Goal: Task Accomplishment & Management: Manage account settings

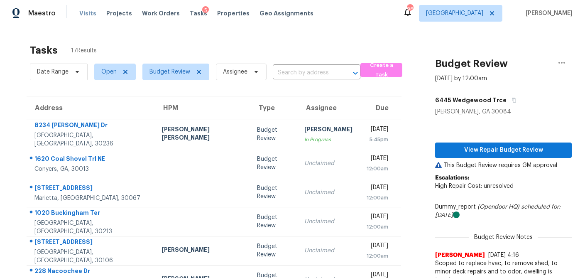
click at [89, 14] on span "Visits" at bounding box center [87, 13] width 17 height 8
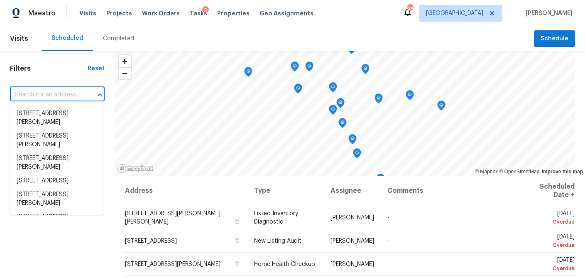
click at [51, 94] on input "text" at bounding box center [45, 94] width 71 height 13
paste input "539 Hardy Water Dr, Lawrenceville, GA 30045"
type input "539 Hardy Water Dr, Lawrenceville, GA 30045"
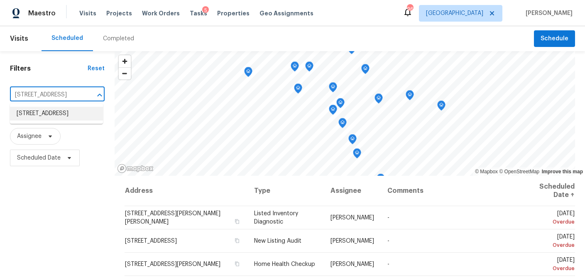
click at [50, 117] on li "539 Hardy Water Dr, Lawrenceville, GA 30045" at bounding box center [56, 114] width 93 height 14
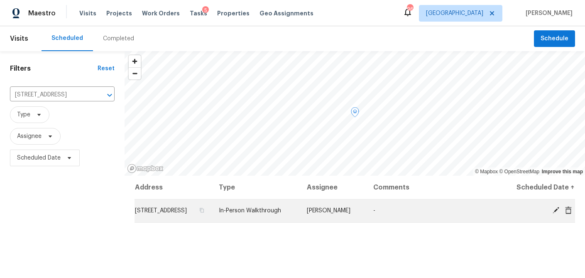
click at [555, 214] on icon at bounding box center [555, 209] width 7 height 7
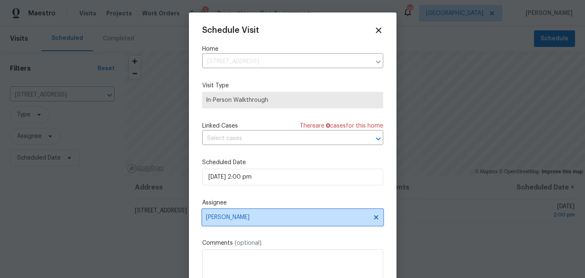
click at [246, 218] on span "Michael Durham" at bounding box center [287, 217] width 163 height 7
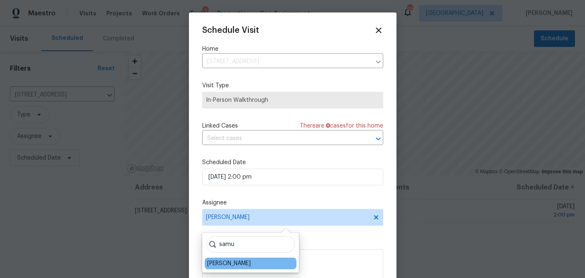
type input "samu"
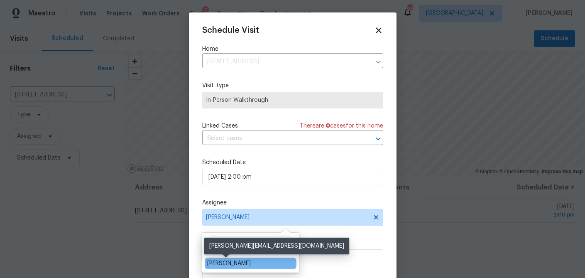
click at [229, 263] on div "Samuel Vetrik" at bounding box center [229, 263] width 44 height 8
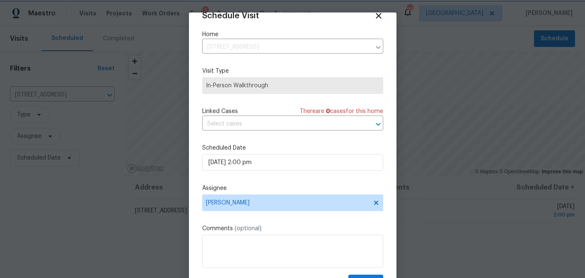
scroll to position [38, 0]
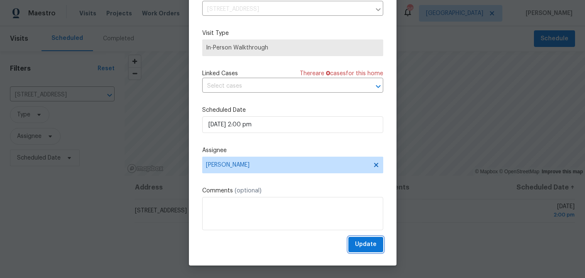
click at [363, 244] on span "Update" at bounding box center [366, 244] width 22 height 10
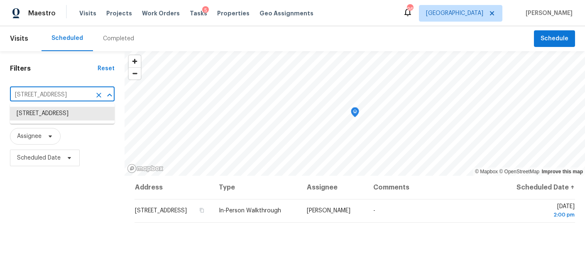
click at [56, 96] on input "539 Hardy Water Dr, Lawrenceville, GA 30045" at bounding box center [50, 94] width 81 height 13
paste input "[STREET_ADDRESS]"
type input "[STREET_ADDRESS]"
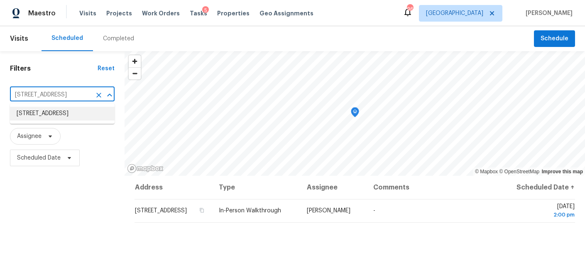
click at [55, 113] on li "25 Rose Hill Ln, Athens, GA 30601" at bounding box center [62, 114] width 105 height 14
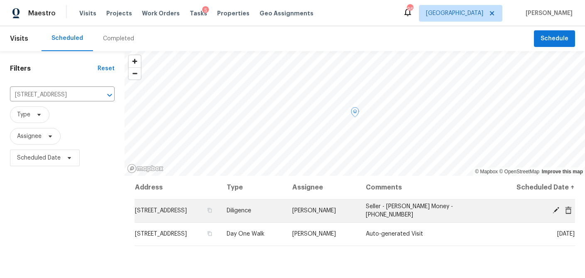
click at [554, 209] on icon at bounding box center [555, 209] width 7 height 7
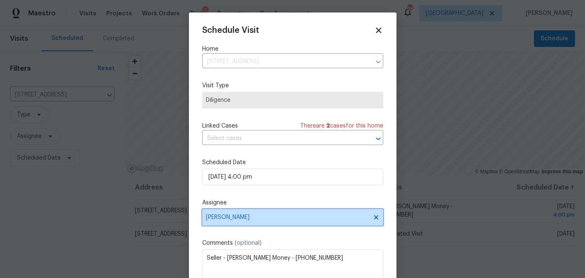
click at [256, 225] on span "Michael Durham" at bounding box center [292, 217] width 181 height 17
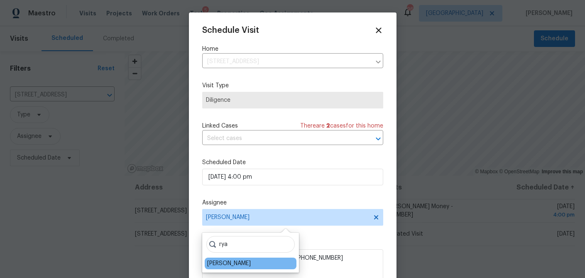
type input "rya"
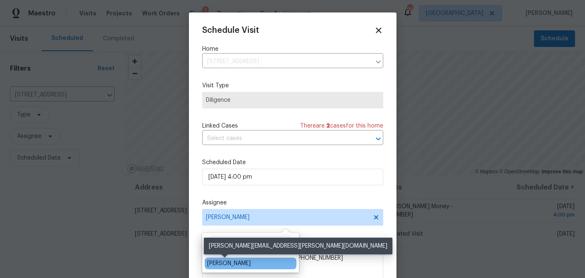
click at [226, 264] on div "Ryan Fogarty" at bounding box center [229, 263] width 44 height 8
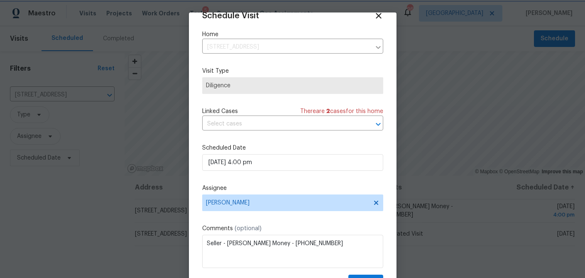
scroll to position [38, 0]
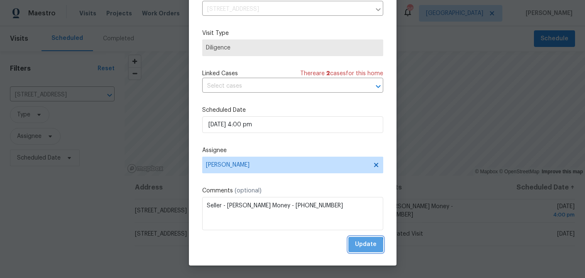
click at [360, 245] on span "Update" at bounding box center [366, 244] width 22 height 10
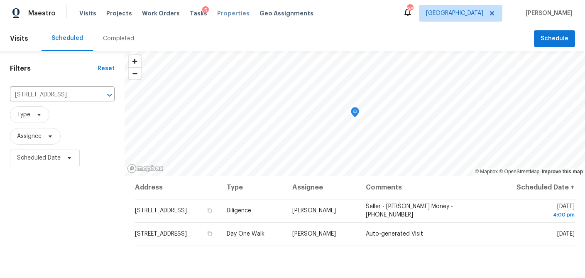
click at [217, 15] on span "Properties" at bounding box center [233, 13] width 32 height 8
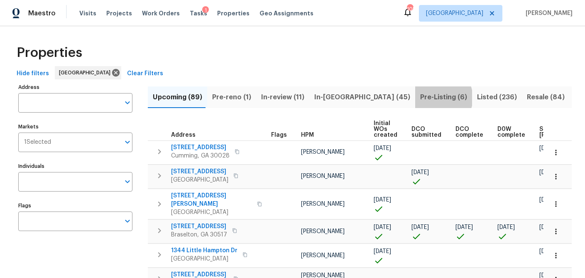
click at [420, 98] on span "Pre-Listing (6)" at bounding box center [443, 97] width 47 height 12
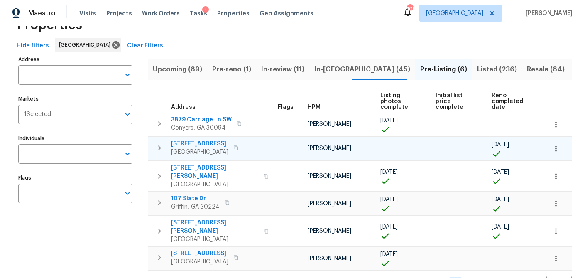
scroll to position [30, 0]
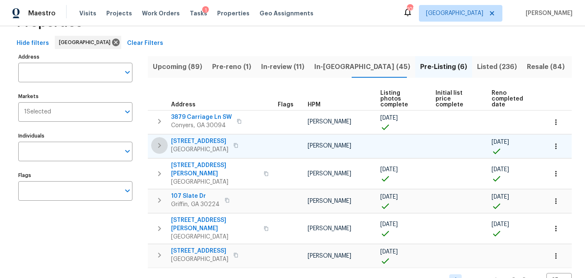
click at [159, 146] on icon "button" at bounding box center [159, 145] width 3 height 5
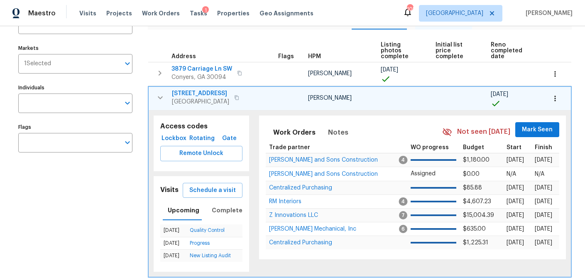
scroll to position [79, 0]
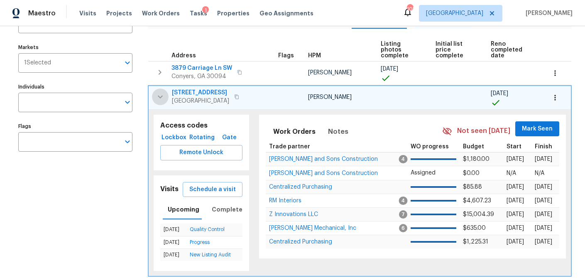
click at [159, 96] on icon "button" at bounding box center [160, 96] width 5 height 3
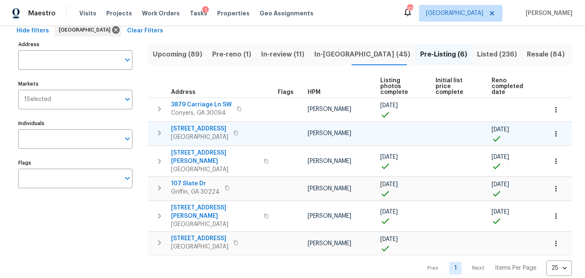
scroll to position [40, 0]
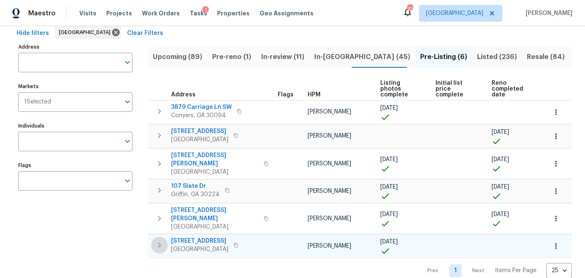
click at [158, 240] on icon "button" at bounding box center [159, 245] width 10 height 10
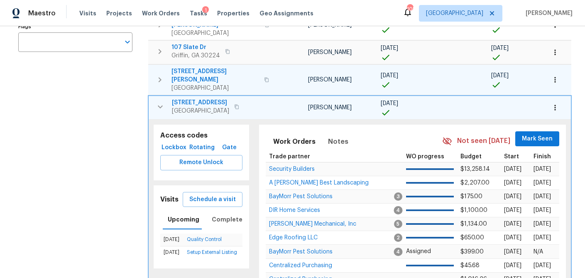
scroll to position [180, 0]
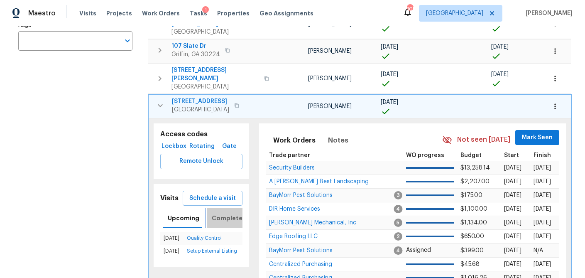
click at [224, 213] on span "Completed" at bounding box center [229, 218] width 35 height 10
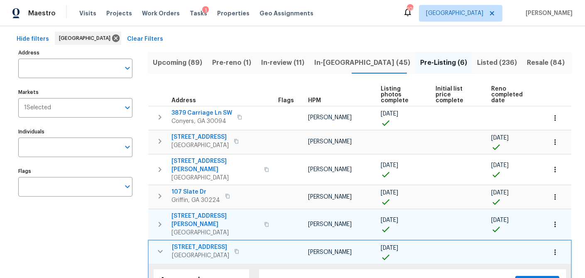
scroll to position [34, 0]
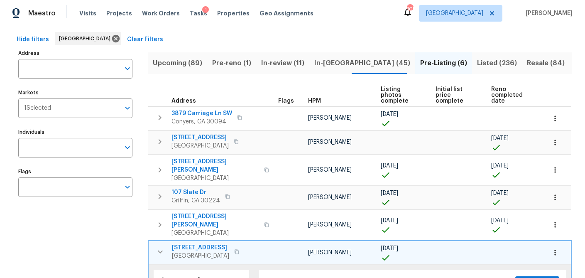
click at [160, 142] on icon "button" at bounding box center [160, 141] width 3 height 5
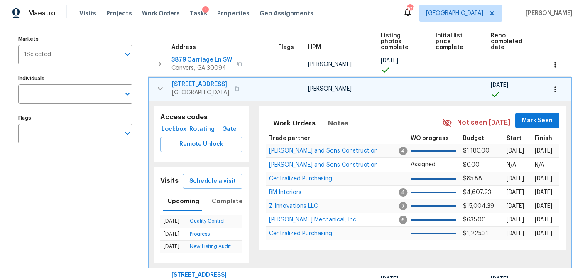
scroll to position [80, 0]
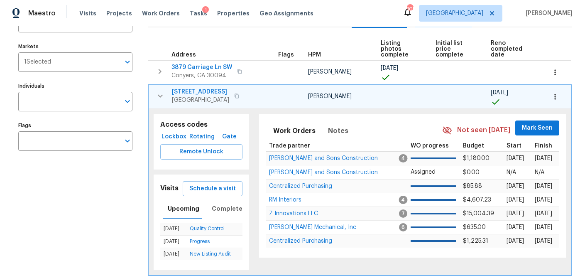
click at [197, 90] on span "202 Hickory Nut Ln" at bounding box center [200, 92] width 57 height 8
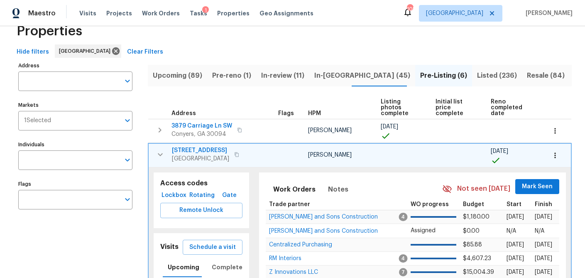
scroll to position [0, 0]
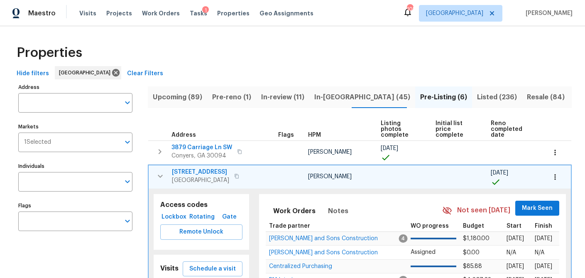
click at [477, 97] on span "Listed (236)" at bounding box center [497, 97] width 40 height 12
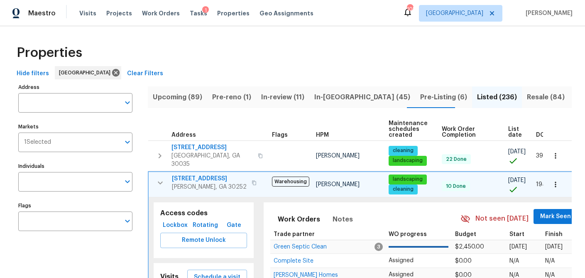
click at [508, 128] on span "List date" at bounding box center [515, 132] width 14 height 12
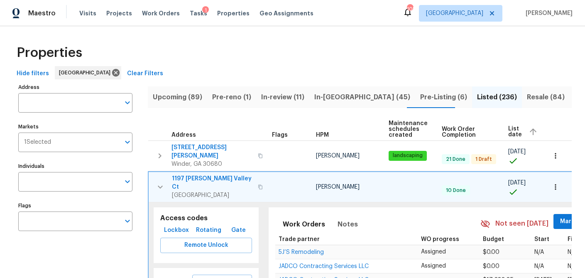
click at [511, 130] on span "List date" at bounding box center [515, 132] width 14 height 12
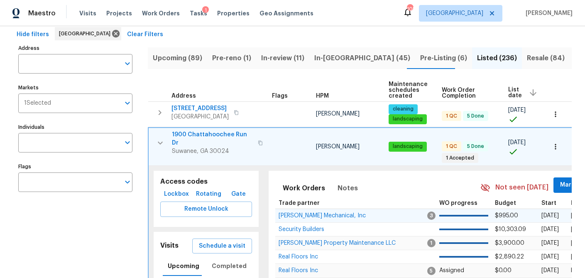
scroll to position [48, 0]
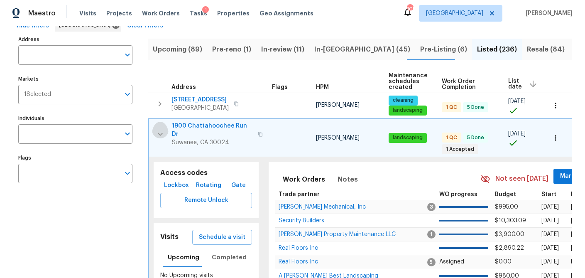
click at [162, 130] on icon "button" at bounding box center [160, 134] width 10 height 10
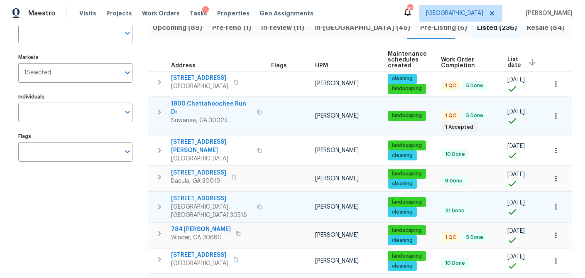
scroll to position [59, 0]
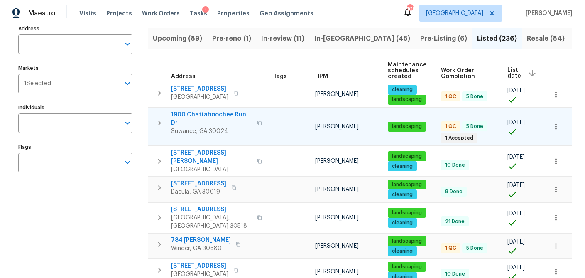
click at [159, 120] on icon "button" at bounding box center [159, 122] width 3 height 5
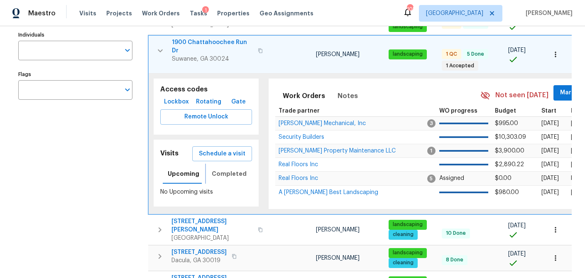
click at [230, 169] on span "Completed" at bounding box center [229, 174] width 35 height 10
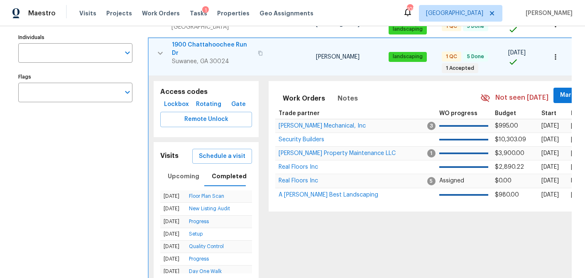
click at [159, 51] on icon "button" at bounding box center [160, 53] width 10 height 10
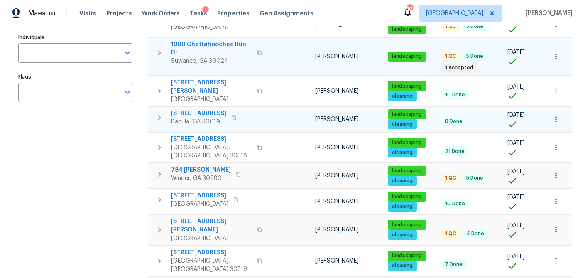
click at [157, 113] on icon "button" at bounding box center [159, 118] width 10 height 10
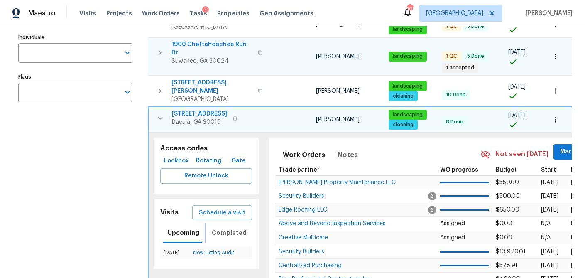
click at [229, 228] on span "Completed" at bounding box center [229, 233] width 35 height 10
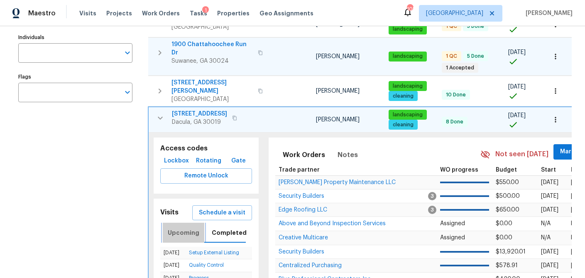
click at [186, 228] on span "Upcoming" at bounding box center [184, 233] width 32 height 10
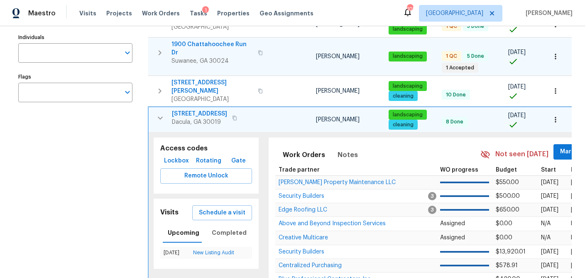
click at [212, 110] on span "1476 Rolling View Way" at bounding box center [199, 114] width 55 height 8
click at [223, 110] on span "1476 Rolling View Way" at bounding box center [199, 114] width 55 height 8
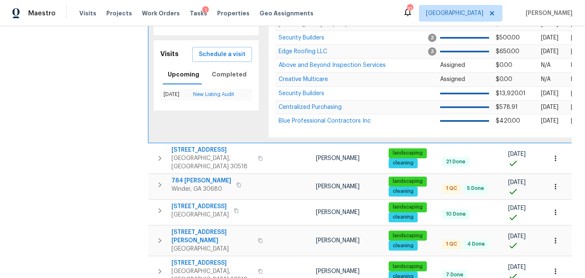
scroll to position [293, 0]
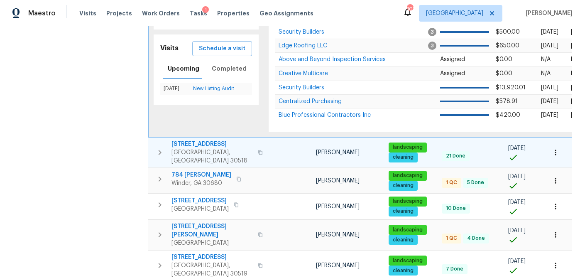
click at [161, 147] on icon "button" at bounding box center [160, 152] width 10 height 10
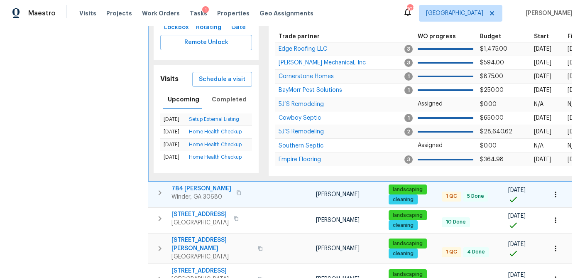
click at [163, 188] on icon "button" at bounding box center [160, 193] width 10 height 10
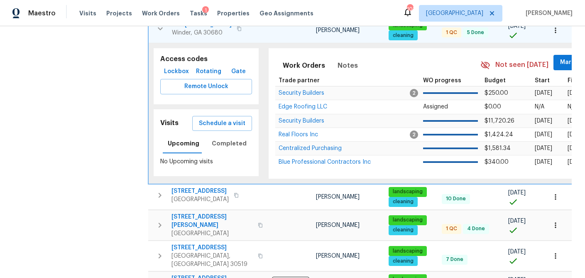
scroll to position [272, 0]
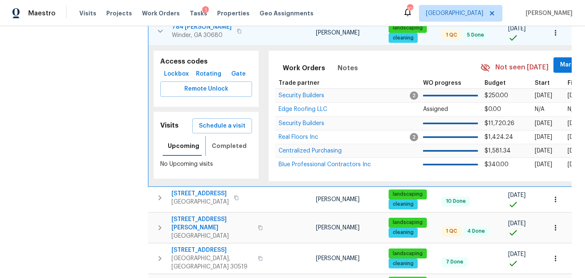
click at [227, 141] on span "Completed" at bounding box center [229, 146] width 35 height 10
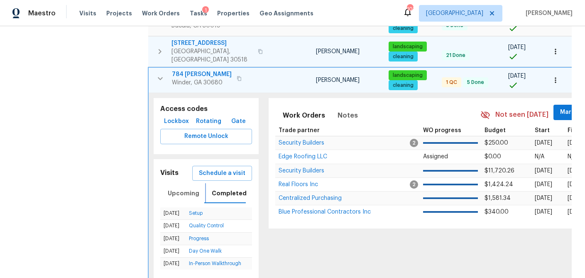
scroll to position [223, 0]
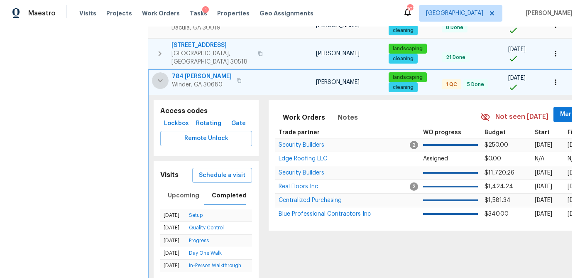
click at [159, 76] on icon "button" at bounding box center [160, 81] width 10 height 10
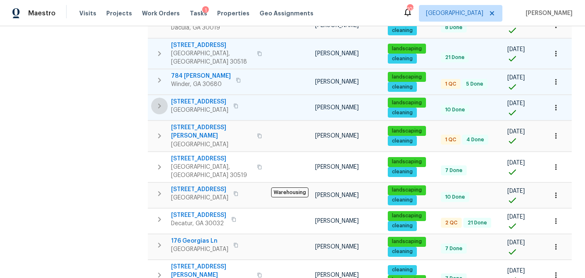
click at [158, 101] on icon "button" at bounding box center [159, 106] width 10 height 10
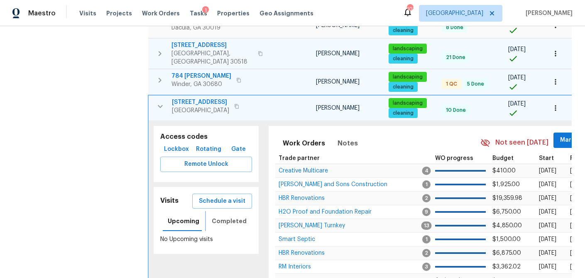
click at [222, 216] on span "Completed" at bounding box center [229, 221] width 35 height 10
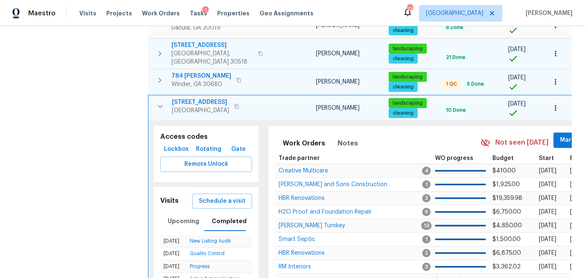
click at [158, 101] on icon "button" at bounding box center [160, 106] width 10 height 10
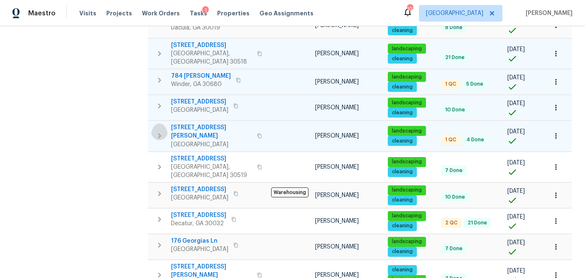
click at [159, 131] on icon "button" at bounding box center [159, 136] width 10 height 10
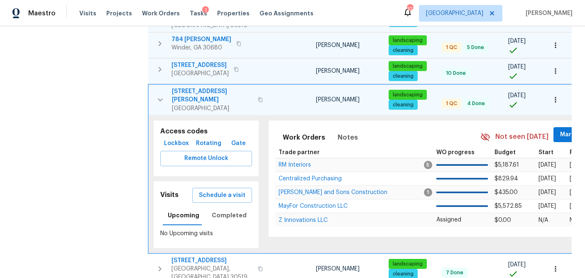
scroll to position [261, 0]
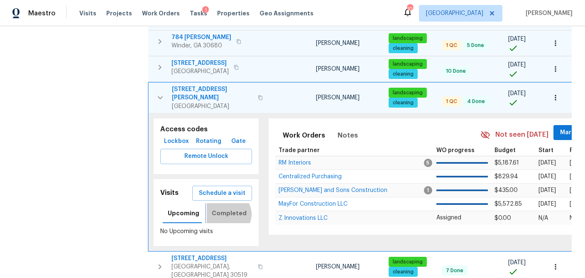
click at [225, 208] on span "Completed" at bounding box center [229, 213] width 35 height 10
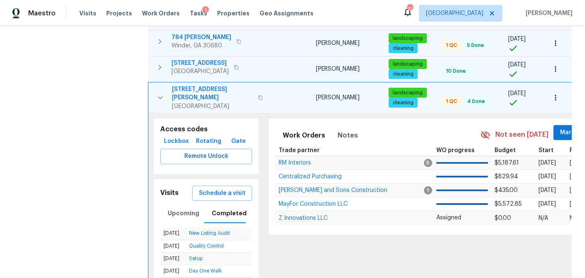
click at [158, 93] on icon "button" at bounding box center [160, 98] width 10 height 10
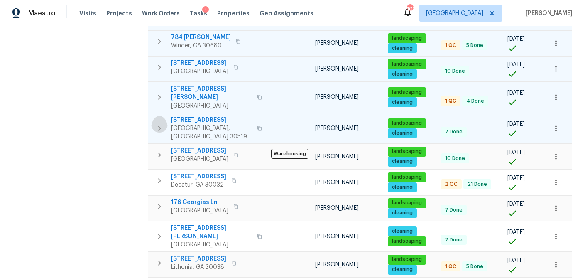
click at [158, 123] on icon "button" at bounding box center [159, 128] width 10 height 10
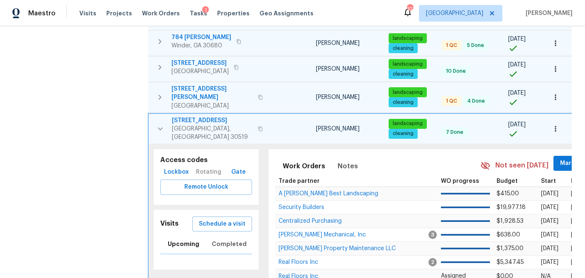
scroll to position [0, 1]
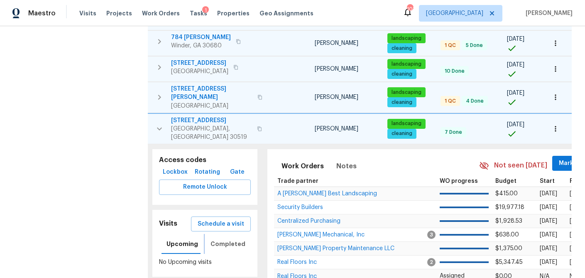
click at [223, 239] on span "Completed" at bounding box center [228, 244] width 35 height 10
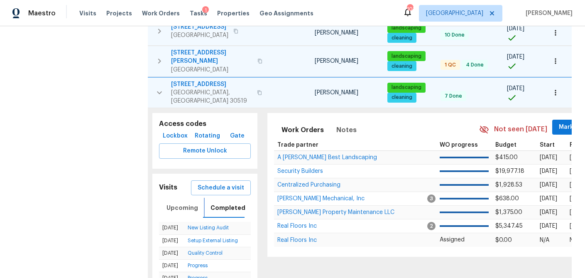
scroll to position [300, 0]
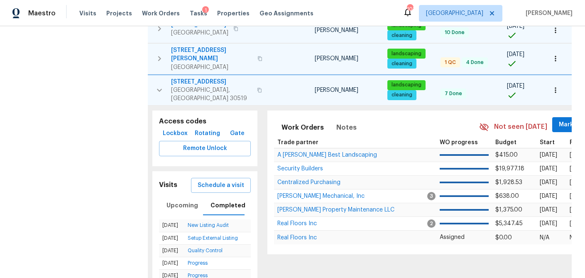
click at [156, 85] on icon "button" at bounding box center [159, 90] width 10 height 10
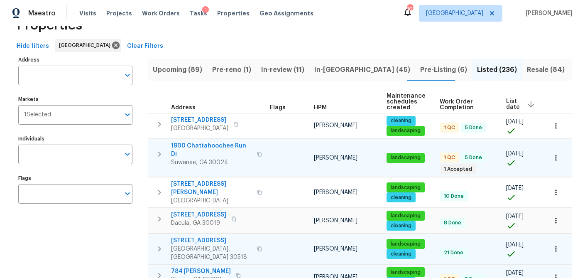
scroll to position [9, 0]
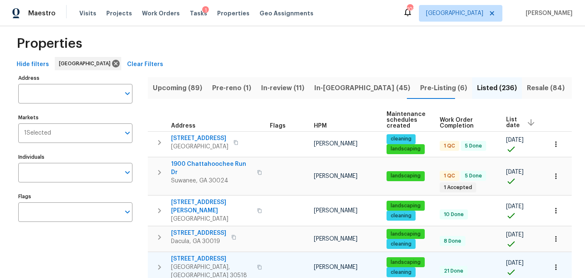
click at [420, 88] on span "Pre-Listing (6)" at bounding box center [443, 88] width 47 height 12
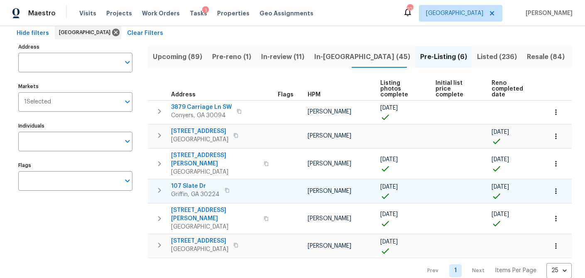
scroll to position [39, 0]
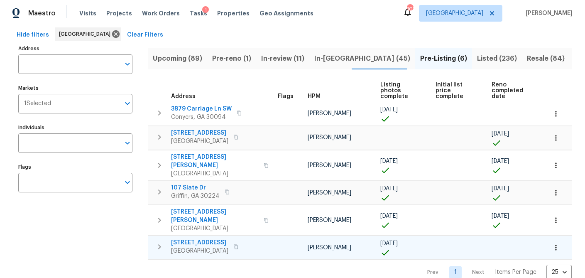
click at [195, 238] on span "6105 Crystal Cove Trl" at bounding box center [199, 242] width 57 height 8
click at [323, 58] on span "In-reno (45)" at bounding box center [362, 59] width 96 height 12
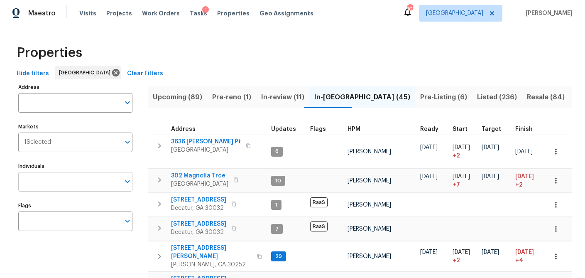
click at [60, 180] on input "Individuals" at bounding box center [69, 182] width 102 height 20
type input "scott smathers"
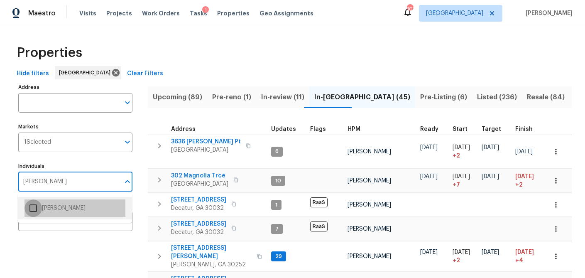
click at [36, 207] on input "checkbox" at bounding box center [32, 207] width 17 height 17
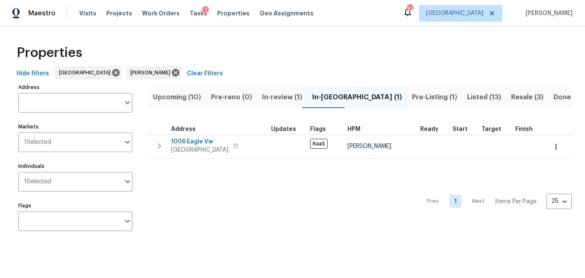
click at [412, 96] on span "Pre-Listing (1)" at bounding box center [434, 97] width 45 height 12
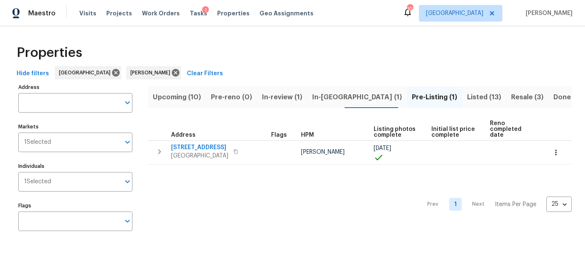
click at [467, 96] on span "Listed (13)" at bounding box center [484, 97] width 34 height 12
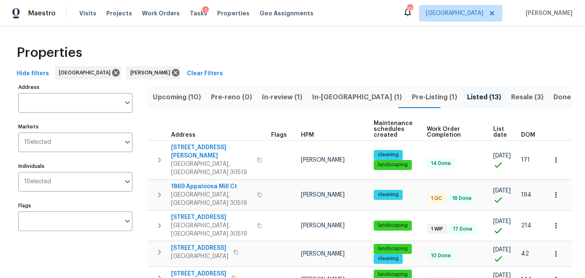
click at [493, 128] on span "List date" at bounding box center [500, 132] width 14 height 12
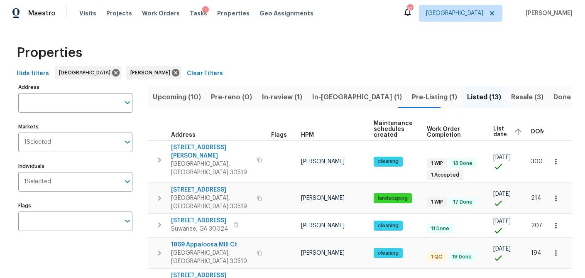
click at [497, 130] on span "List date" at bounding box center [500, 132] width 14 height 12
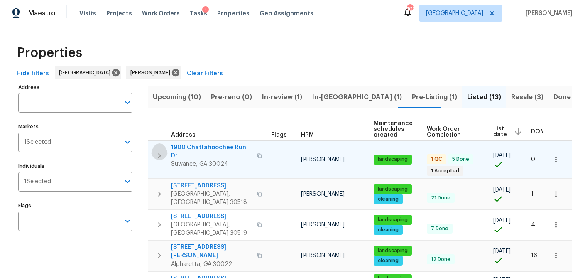
click at [159, 153] on icon "button" at bounding box center [159, 155] width 3 height 5
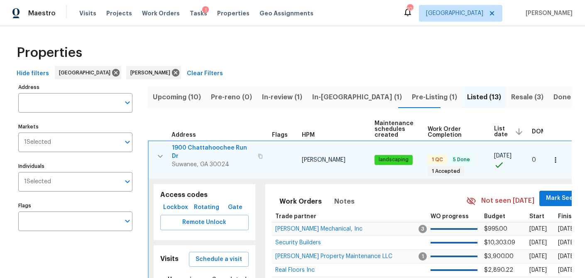
scroll to position [117, 0]
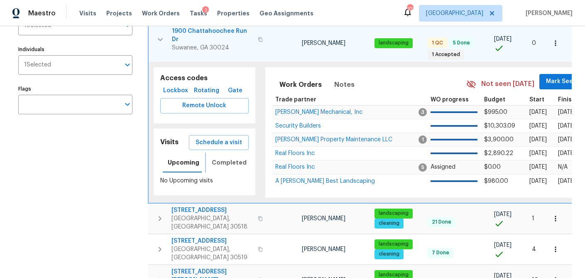
click at [223, 160] on span "Completed" at bounding box center [229, 162] width 35 height 10
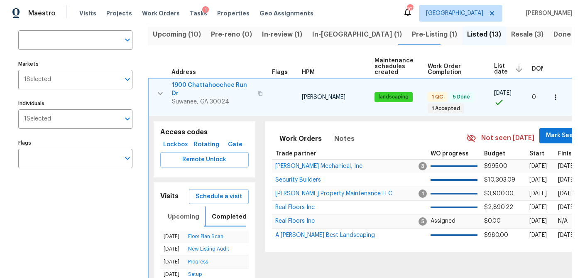
scroll to position [62, 0]
click at [158, 89] on icon "button" at bounding box center [160, 94] width 10 height 10
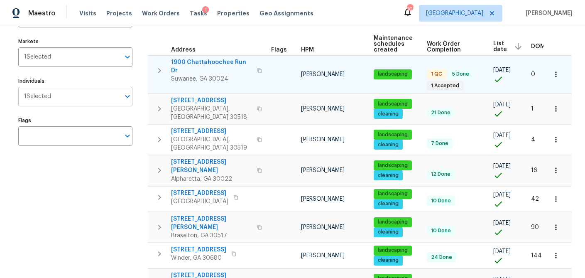
scroll to position [25, 0]
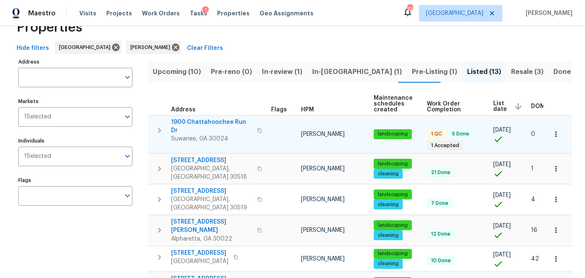
click at [158, 126] on icon "button" at bounding box center [159, 130] width 10 height 10
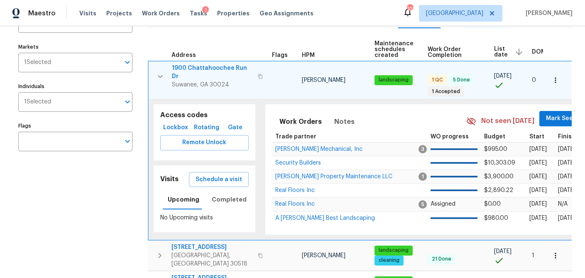
scroll to position [92, 0]
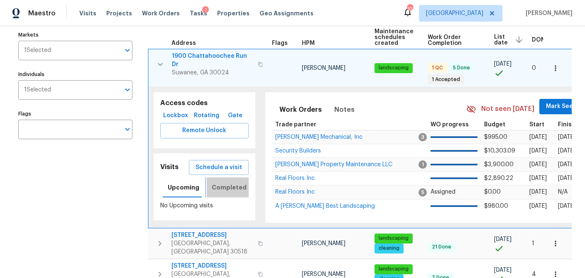
click at [225, 184] on span "Completed" at bounding box center [229, 187] width 35 height 10
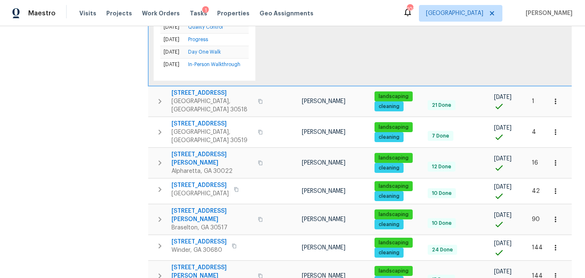
scroll to position [309, 0]
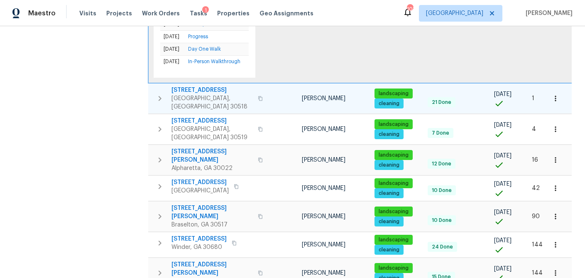
click at [155, 93] on icon "button" at bounding box center [160, 98] width 10 height 10
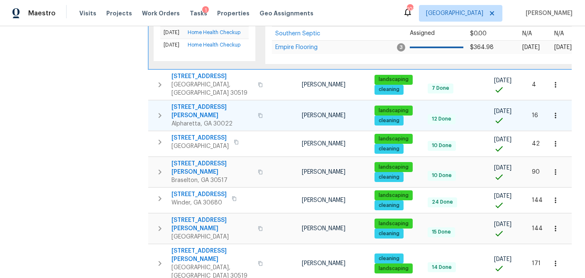
scroll to position [323, 0]
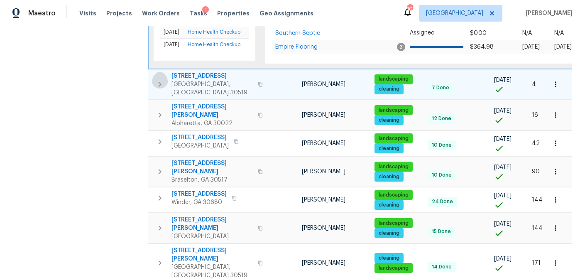
click at [159, 79] on icon "button" at bounding box center [160, 84] width 10 height 10
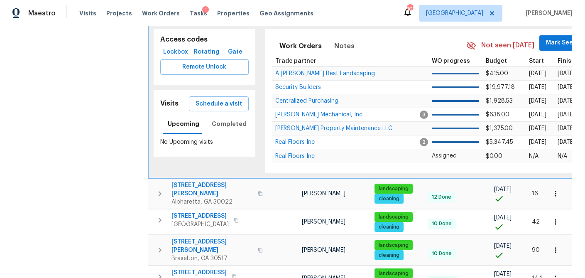
scroll to position [207, 0]
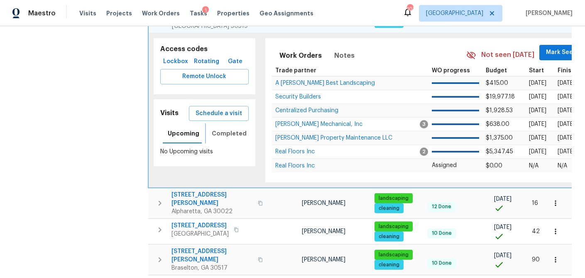
click at [222, 128] on span "Completed" at bounding box center [229, 133] width 35 height 10
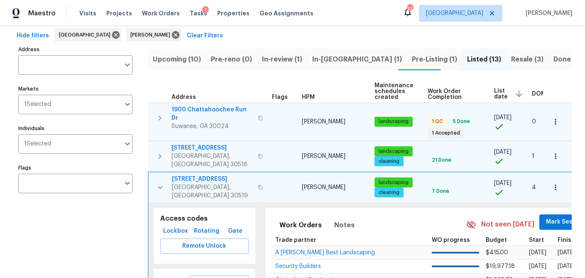
scroll to position [0, 0]
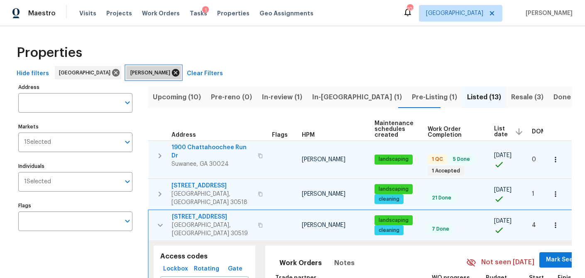
click at [171, 74] on icon at bounding box center [175, 72] width 9 height 9
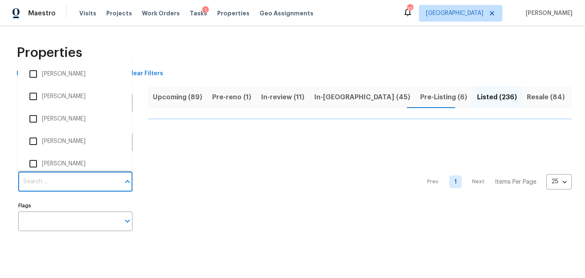
click at [63, 183] on input "Individuals" at bounding box center [69, 182] width 102 height 20
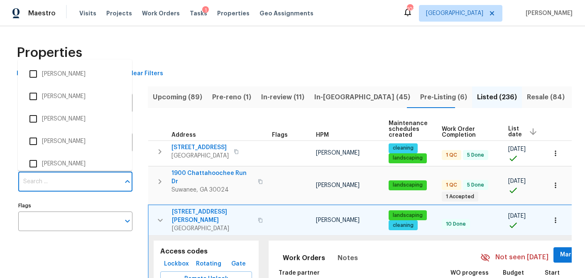
click at [57, 186] on input "Individuals" at bounding box center [69, 182] width 102 height 20
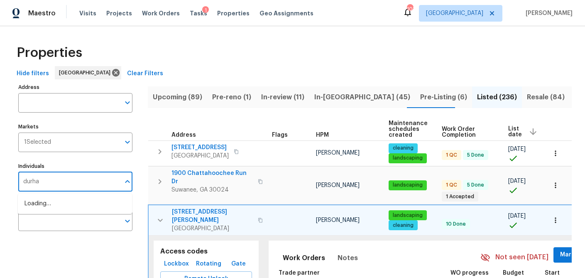
type input "durham"
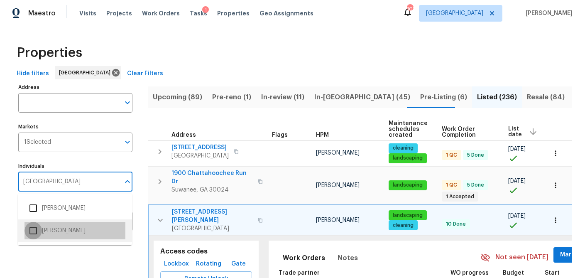
click at [39, 229] on input "checkbox" at bounding box center [32, 230] width 17 height 17
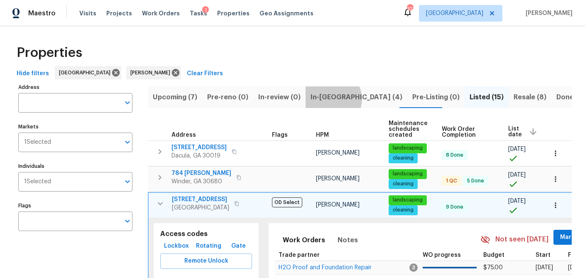
click at [327, 98] on span "In-reno (4)" at bounding box center [357, 97] width 92 height 12
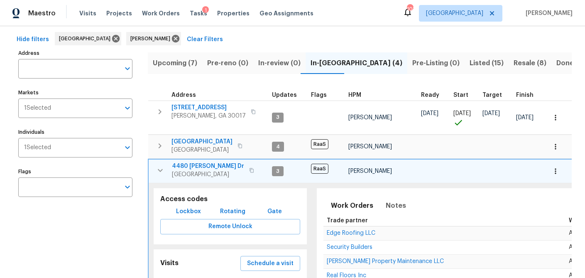
scroll to position [44, 0]
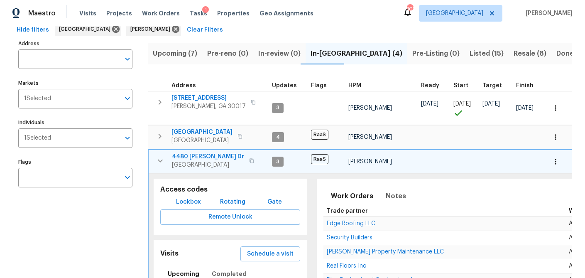
click at [158, 160] on icon "button" at bounding box center [160, 160] width 5 height 3
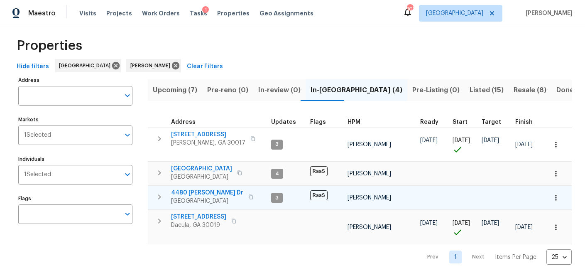
scroll to position [7, 0]
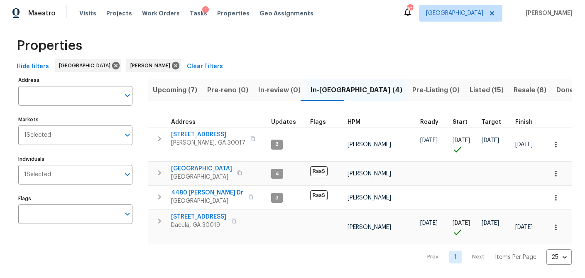
click at [470, 92] on span "Listed (15)" at bounding box center [487, 90] width 34 height 12
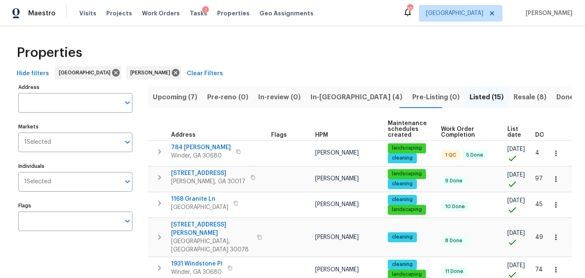
click at [510, 132] on span "List date" at bounding box center [514, 132] width 14 height 12
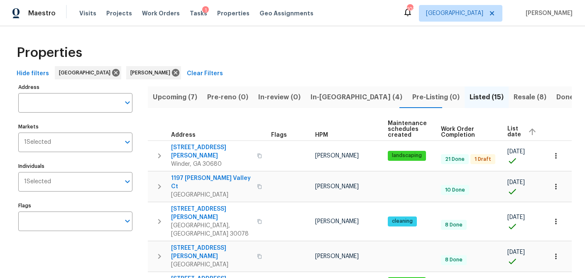
click at [512, 130] on span "List date" at bounding box center [514, 132] width 14 height 12
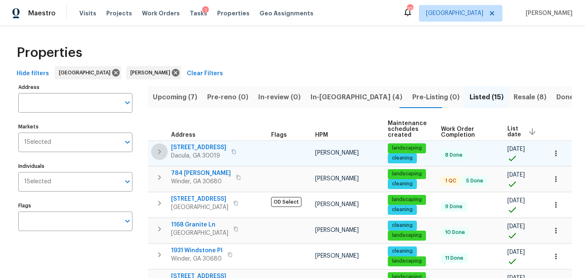
click at [162, 149] on icon "button" at bounding box center [159, 152] width 10 height 10
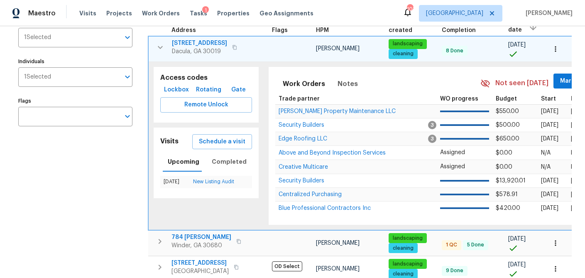
scroll to position [105, 0]
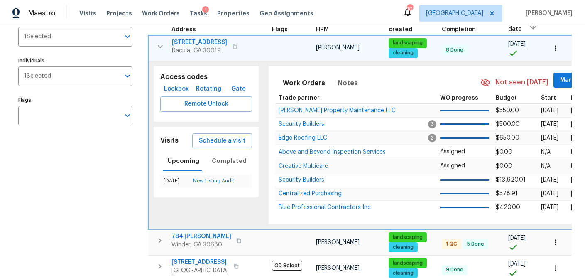
click at [190, 40] on span "1476 Rolling View Way" at bounding box center [199, 42] width 55 height 8
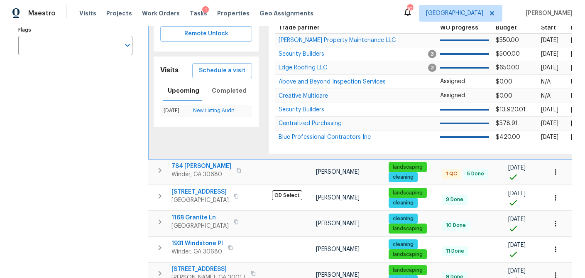
scroll to position [197, 0]
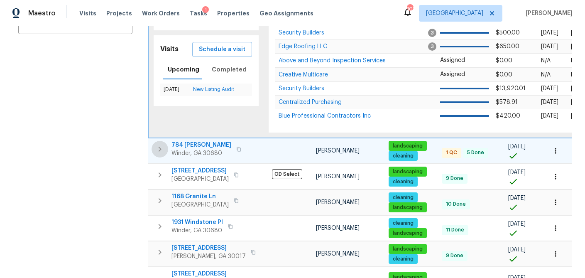
click at [156, 147] on icon "button" at bounding box center [160, 149] width 10 height 10
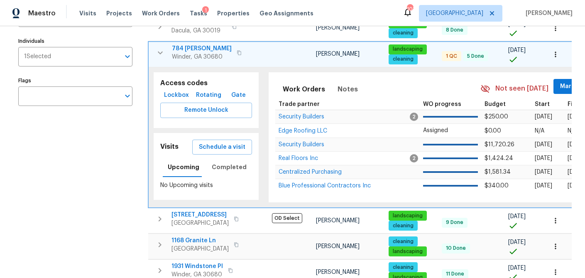
scroll to position [124, 0]
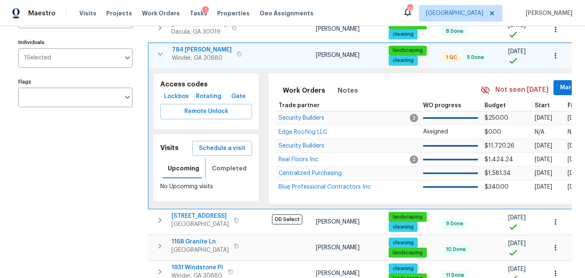
click at [219, 167] on span "Completed" at bounding box center [229, 168] width 35 height 10
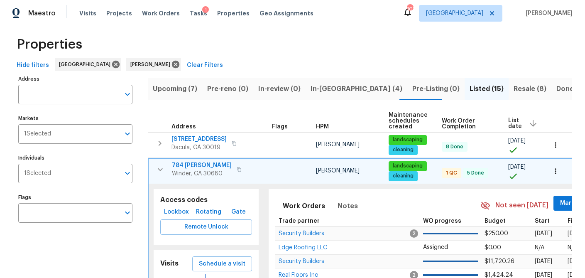
scroll to position [0, 0]
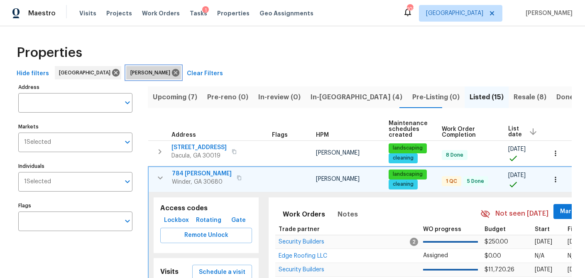
click at [172, 74] on icon at bounding box center [175, 72] width 7 height 7
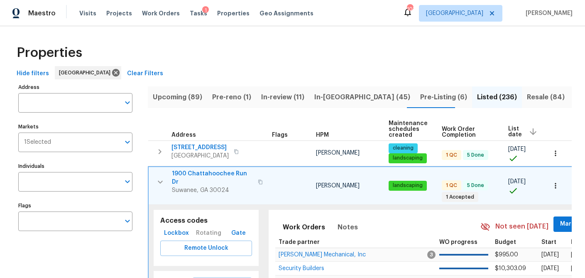
click at [54, 184] on input "Individuals" at bounding box center [69, 182] width 102 height 20
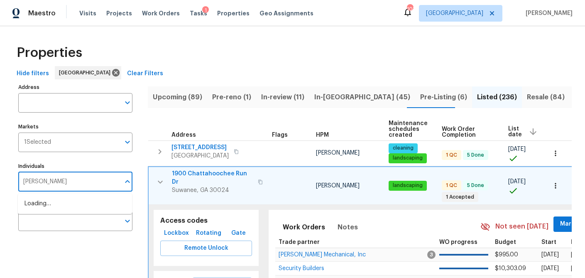
type input "samuel vetrik"
click at [36, 210] on input "checkbox" at bounding box center [32, 207] width 17 height 17
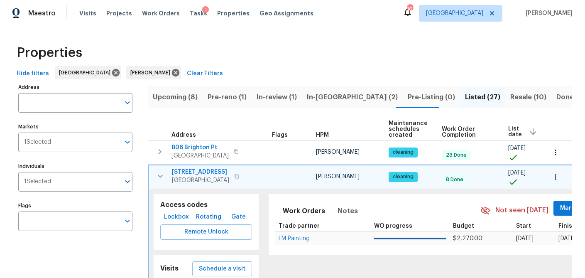
drag, startPoint x: 156, startPoint y: 147, endPoint x: 315, endPoint y: 99, distance: 165.9
click at [315, 99] on span "In-reno (2)" at bounding box center [352, 97] width 91 height 12
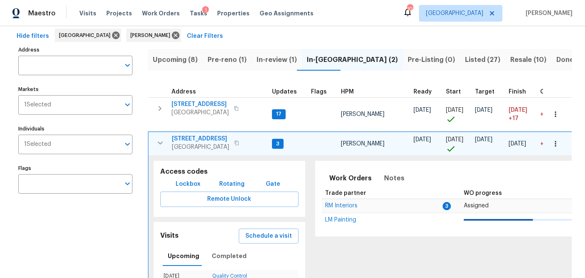
scroll to position [29, 0]
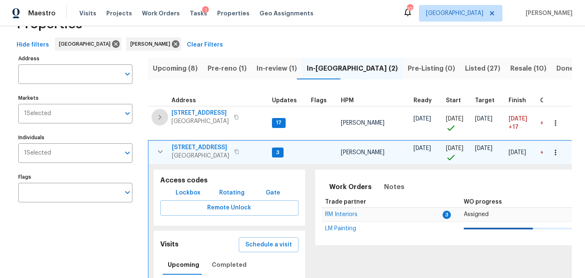
click at [159, 118] on icon "button" at bounding box center [160, 117] width 10 height 10
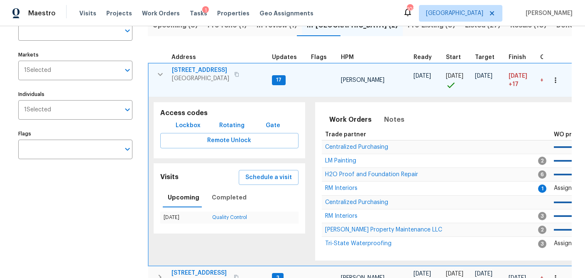
scroll to position [0, 0]
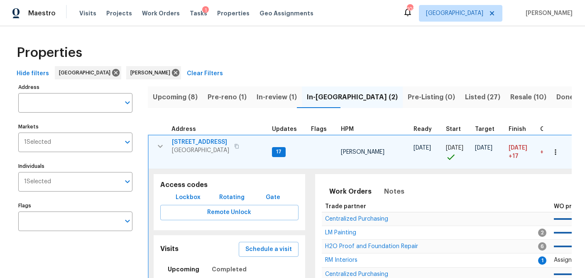
click at [465, 101] on span "Listed (27)" at bounding box center [482, 97] width 35 height 12
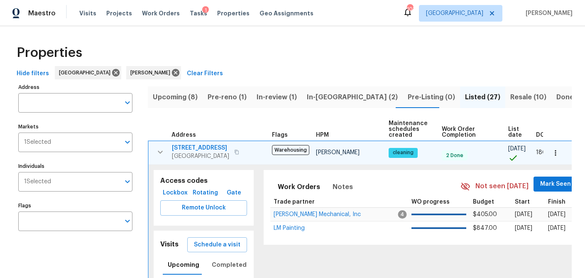
scroll to position [0, 18]
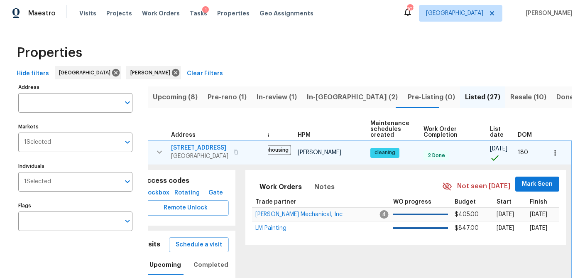
drag, startPoint x: 315, startPoint y: 99, endPoint x: 491, endPoint y: 132, distance: 179.6
click at [491, 132] on span "List date" at bounding box center [497, 132] width 14 height 12
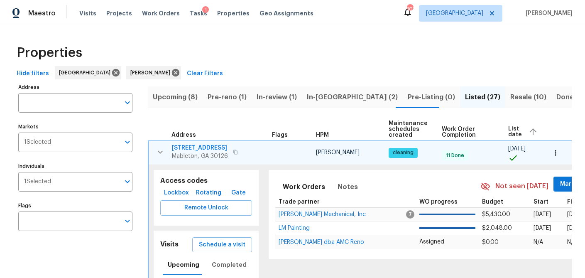
click at [508, 133] on span "List date" at bounding box center [515, 132] width 14 height 12
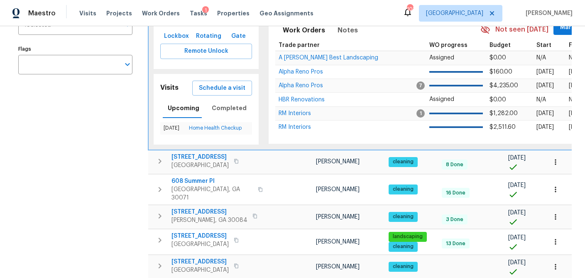
scroll to position [165, 0]
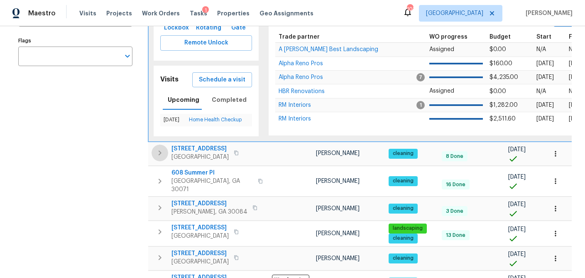
click at [158, 152] on icon "button" at bounding box center [160, 153] width 10 height 10
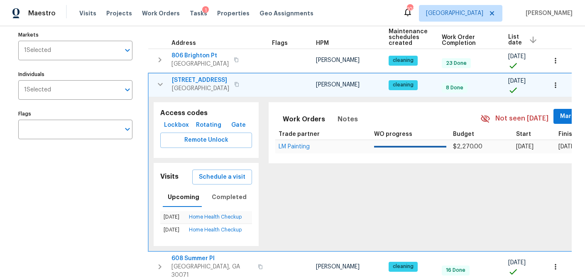
scroll to position [88, 0]
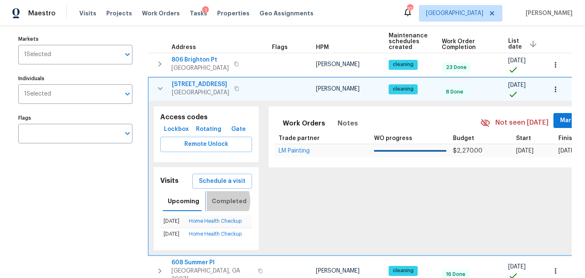
click at [217, 201] on span "Completed" at bounding box center [229, 201] width 35 height 10
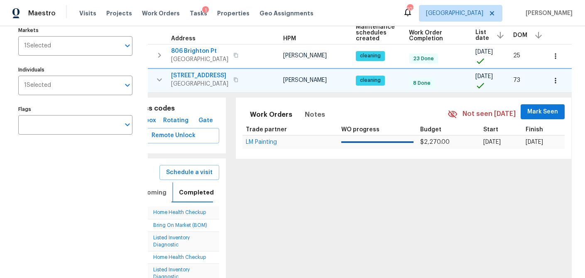
scroll to position [0, 0]
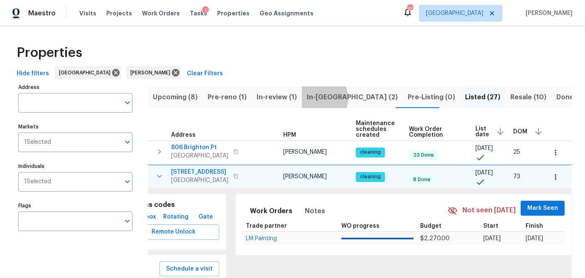
click at [314, 98] on span "In-reno (2)" at bounding box center [352, 97] width 91 height 12
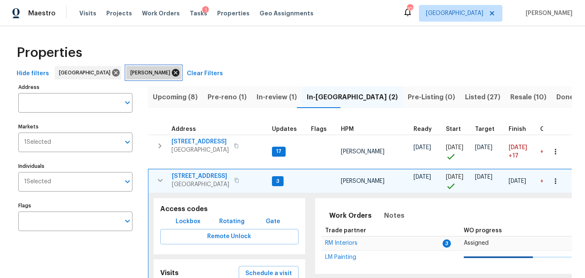
click at [172, 70] on icon at bounding box center [175, 72] width 7 height 7
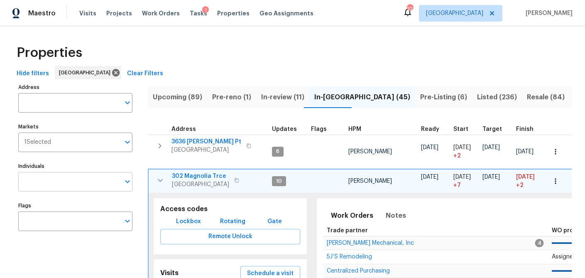
scroll to position [0, 0]
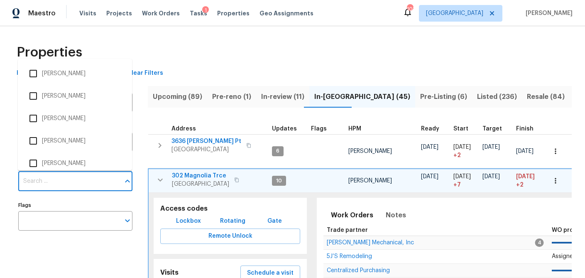
click at [59, 181] on input "Individuals" at bounding box center [69, 181] width 102 height 20
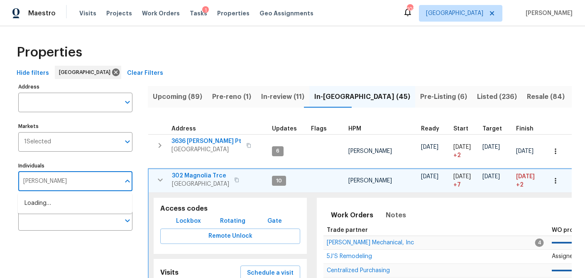
type input "juan lozano"
click at [32, 209] on input "checkbox" at bounding box center [32, 207] width 17 height 17
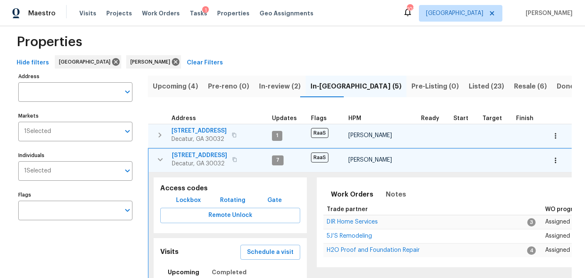
scroll to position [12, 0]
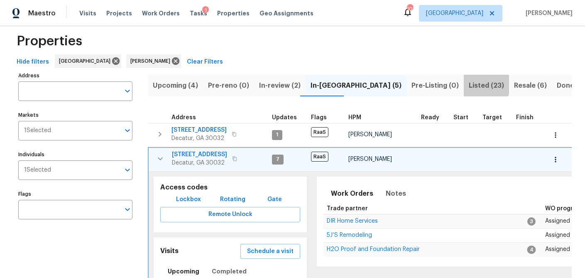
click at [469, 81] on span "Listed (23)" at bounding box center [486, 86] width 35 height 12
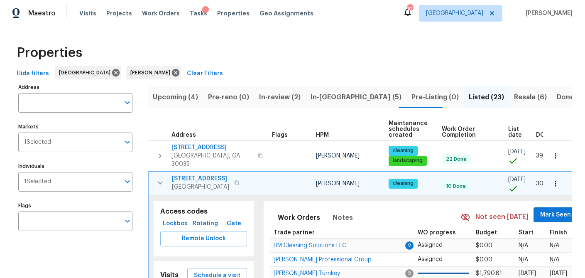
scroll to position [0, 18]
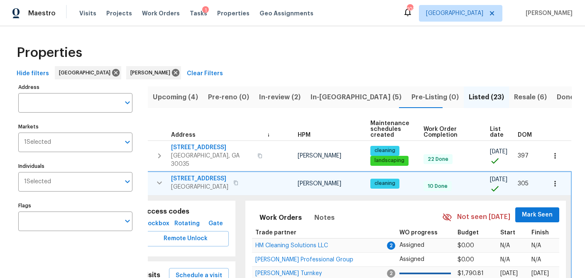
click at [492, 129] on span "List date" at bounding box center [497, 132] width 14 height 12
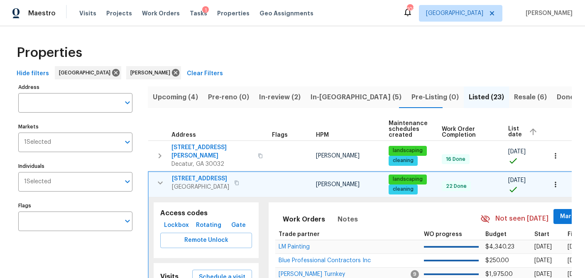
click at [508, 131] on span "List date" at bounding box center [515, 132] width 14 height 12
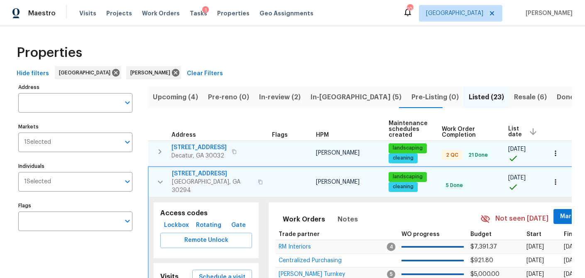
click at [157, 148] on icon "button" at bounding box center [160, 152] width 10 height 10
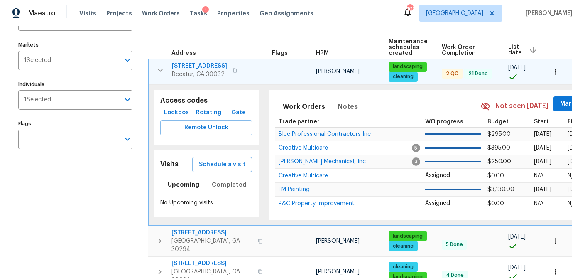
scroll to position [84, 0]
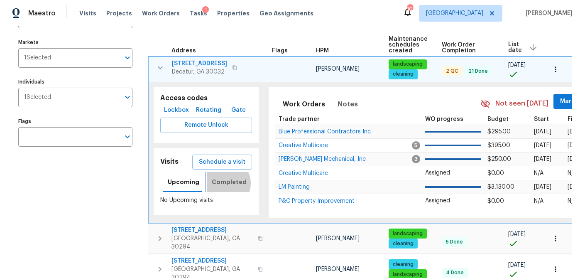
click at [222, 183] on span "Completed" at bounding box center [229, 182] width 35 height 10
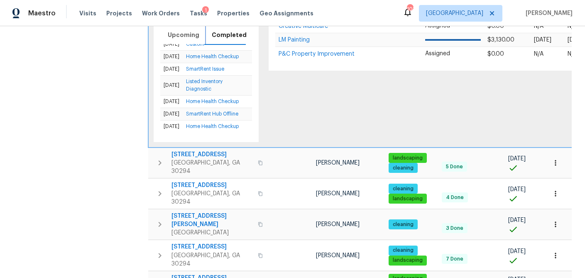
scroll to position [232, 0]
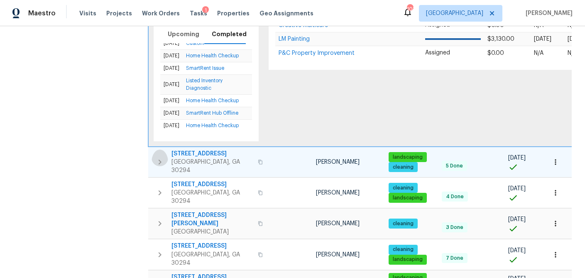
click at [161, 158] on icon "button" at bounding box center [160, 162] width 10 height 10
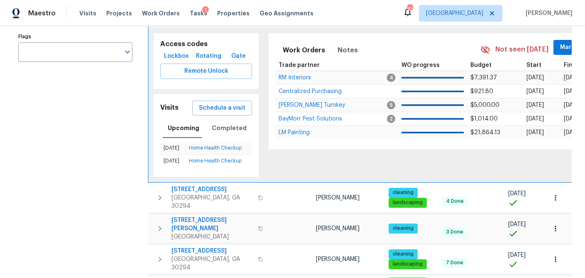
scroll to position [169, 0]
click at [232, 125] on span "Completed" at bounding box center [229, 128] width 35 height 10
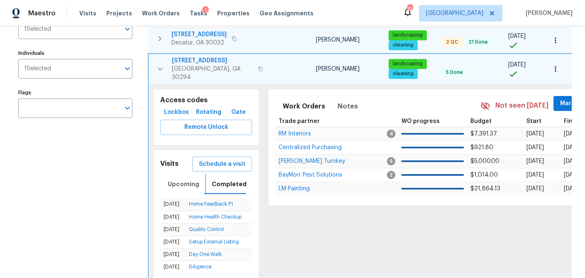
scroll to position [109, 0]
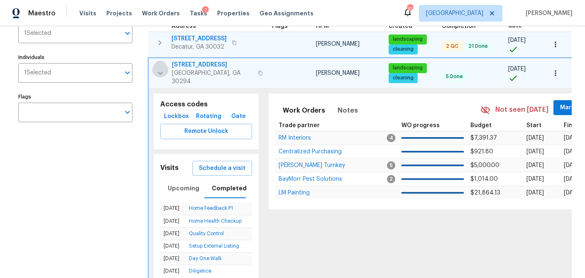
click at [163, 68] on icon "button" at bounding box center [160, 73] width 10 height 10
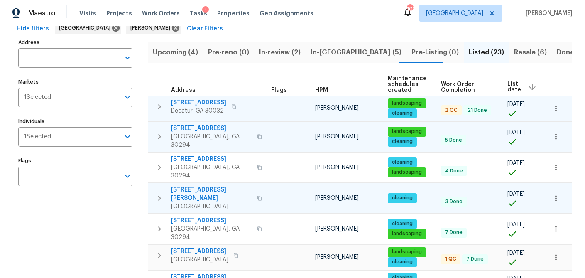
scroll to position [27, 0]
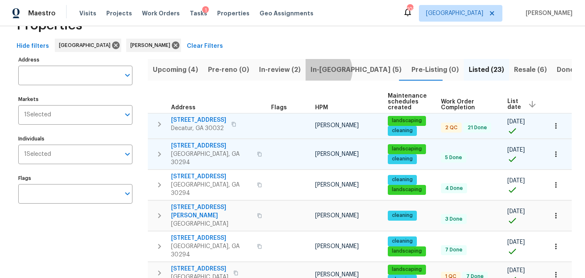
click at [321, 70] on span "In-reno (5)" at bounding box center [356, 70] width 91 height 12
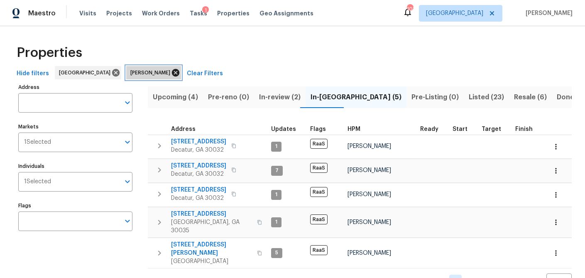
click at [172, 73] on icon at bounding box center [175, 72] width 7 height 7
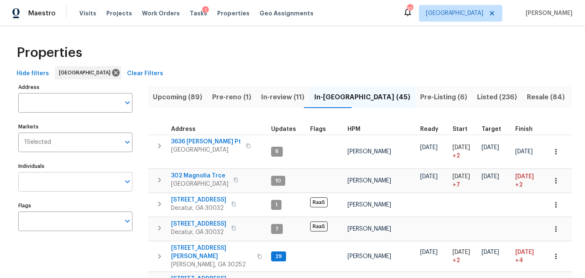
click at [64, 179] on input "Individuals" at bounding box center [69, 182] width 102 height 20
type input "tyler payne"
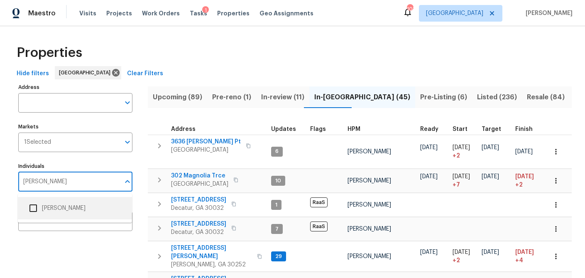
click at [35, 207] on input "checkbox" at bounding box center [32, 207] width 17 height 17
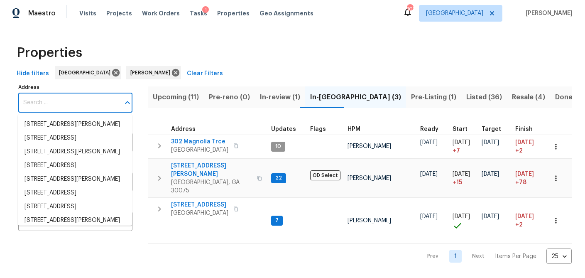
click at [82, 104] on input "Address" at bounding box center [69, 103] width 102 height 20
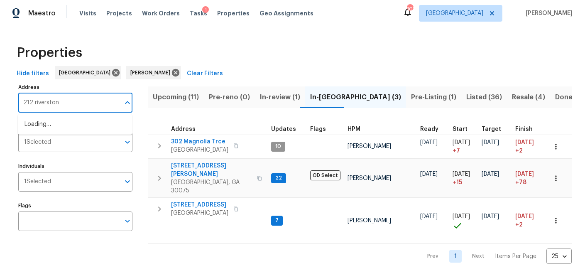
type input "212 riverstone"
click at [81, 127] on li "212 Riverstone Commons Cir Canton GA 30114" at bounding box center [75, 125] width 114 height 14
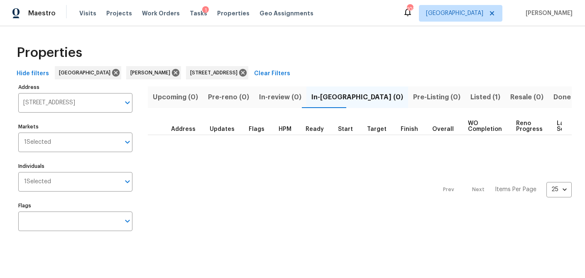
click at [470, 99] on span "Listed (1)" at bounding box center [485, 97] width 30 height 12
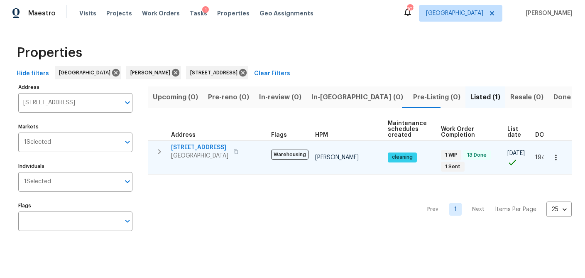
click at [157, 150] on icon "button" at bounding box center [159, 152] width 10 height 10
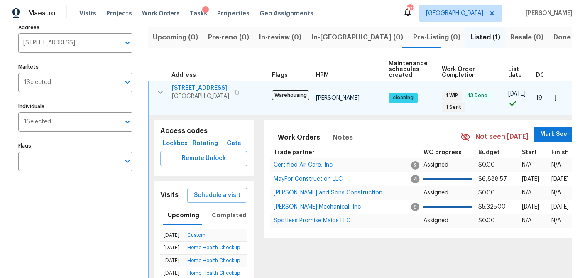
scroll to position [82, 0]
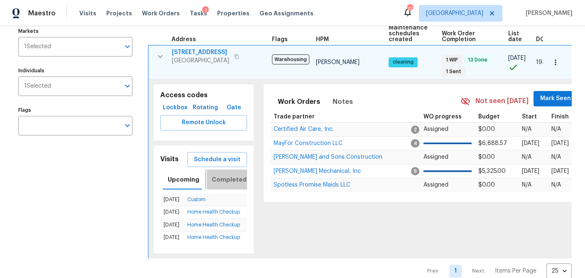
click at [219, 180] on span "Completed" at bounding box center [229, 179] width 35 height 10
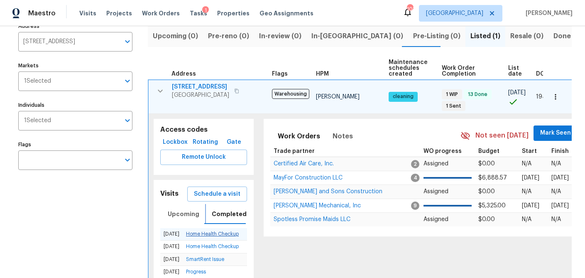
scroll to position [53, 0]
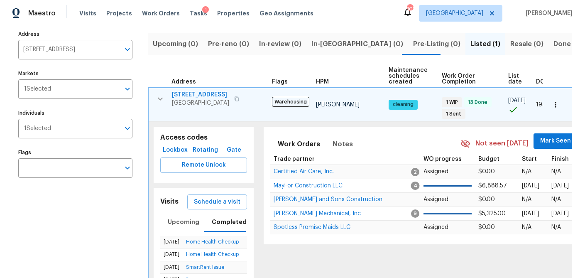
click at [208, 94] on span "212 Riverstone Commons Cir" at bounding box center [200, 95] width 57 height 8
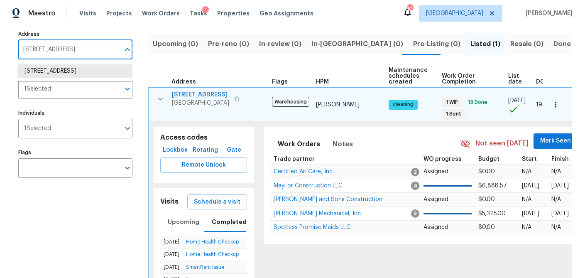
click at [63, 52] on input "212 Riverstone Commons Cir Canton GA 30114" at bounding box center [69, 50] width 102 height 20
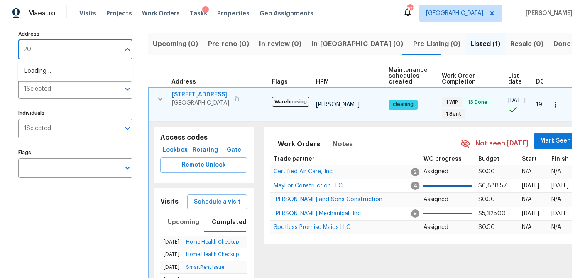
type input "2"
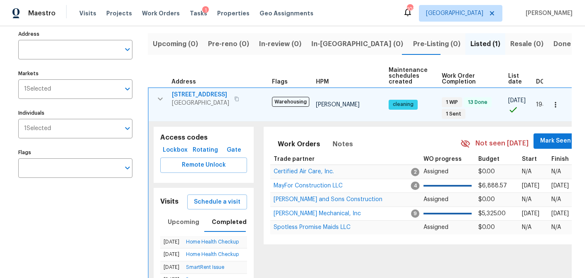
click at [49, 212] on div "Address Address Markets 1 Selected Markets Individuals 1 Selected Individuals F…" at bounding box center [80, 191] width 125 height 326
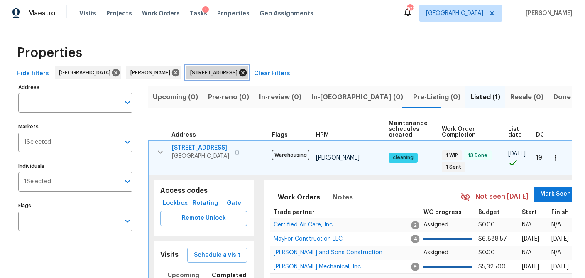
click at [247, 70] on icon at bounding box center [242, 72] width 7 height 7
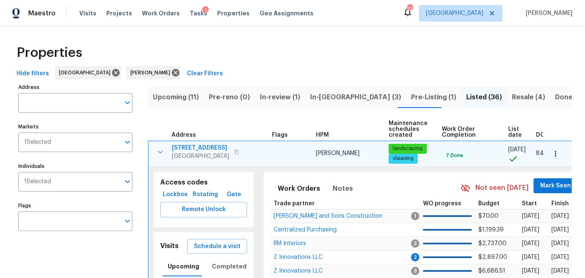
scroll to position [0, 18]
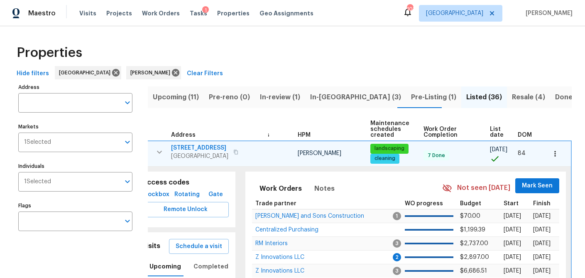
click at [492, 130] on span "List date" at bounding box center [497, 132] width 14 height 12
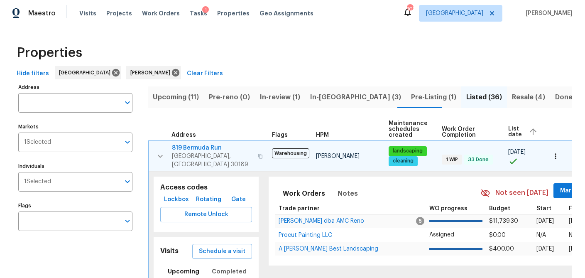
click at [511, 129] on span "List date" at bounding box center [515, 132] width 14 height 12
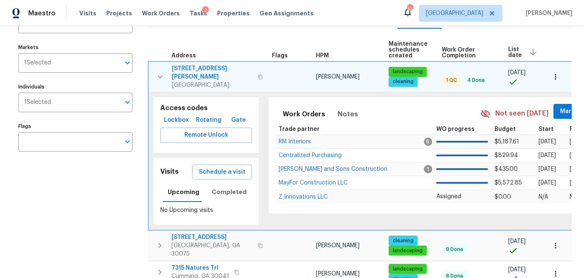
scroll to position [81, 0]
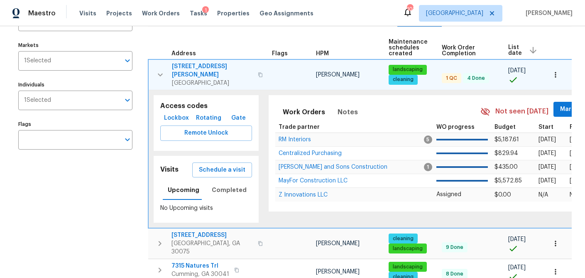
click at [160, 73] on icon "button" at bounding box center [160, 74] width 5 height 3
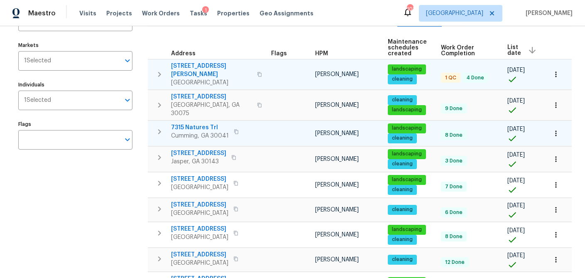
scroll to position [86, 0]
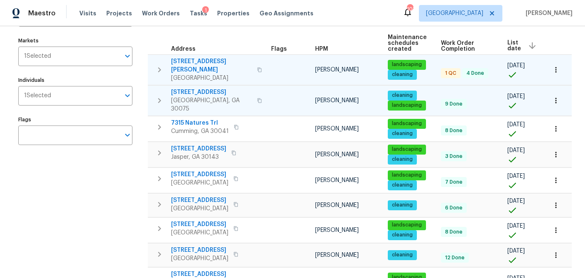
click at [157, 96] on icon "button" at bounding box center [159, 101] width 10 height 10
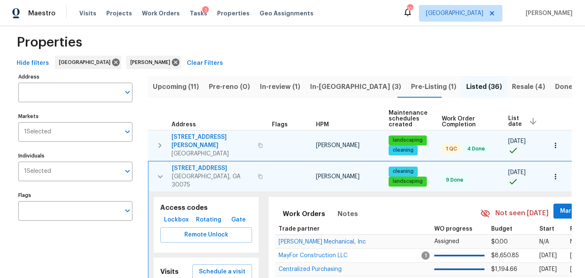
scroll to position [0, 0]
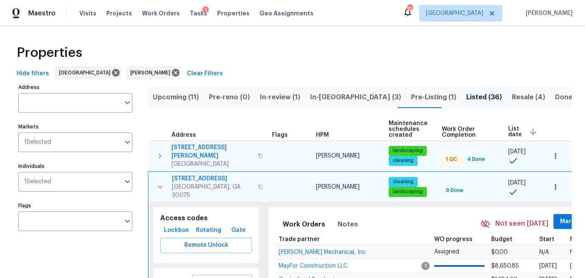
click at [319, 97] on span "In-reno (3)" at bounding box center [355, 97] width 91 height 12
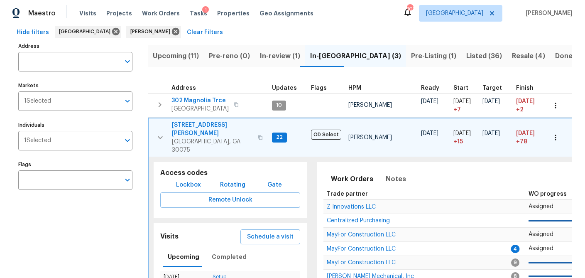
scroll to position [47, 0]
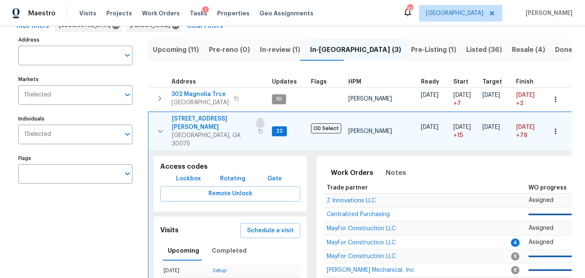
click at [258, 129] on icon "button" at bounding box center [260, 131] width 5 height 5
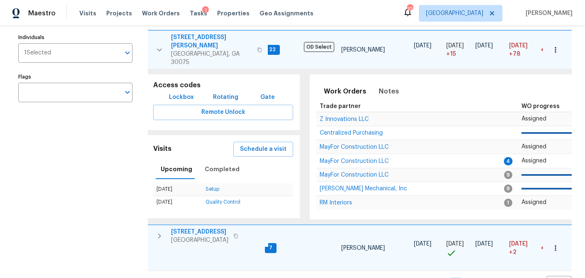
scroll to position [0, 8]
click at [158, 231] on icon "button" at bounding box center [159, 236] width 10 height 10
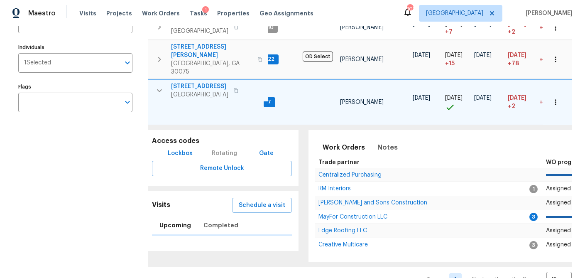
scroll to position [127, 0]
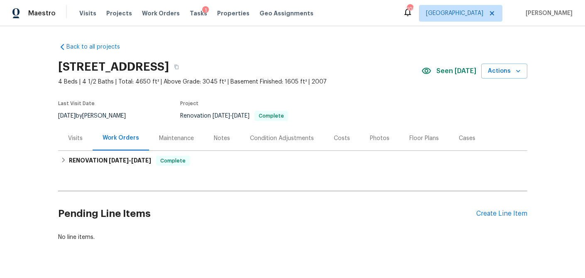
click at [371, 137] on div "Photos" at bounding box center [380, 138] width 20 height 8
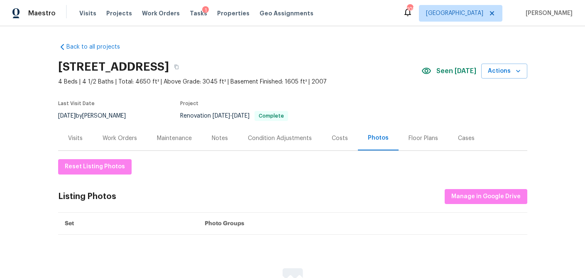
scroll to position [2, 0]
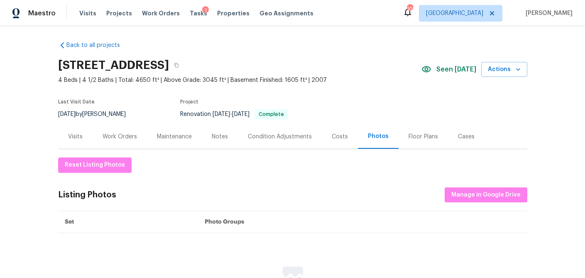
click at [74, 135] on div "Visits" at bounding box center [75, 136] width 15 height 8
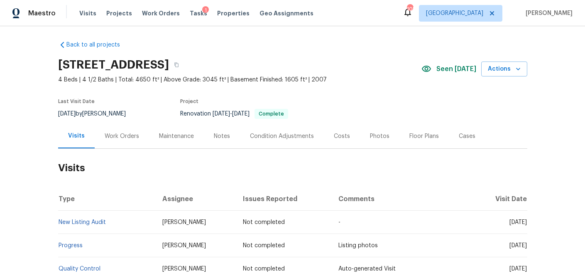
scroll to position [2, 0]
click at [179, 66] on icon "button" at bounding box center [176, 65] width 4 height 5
click at [86, 12] on span "Visits" at bounding box center [87, 13] width 17 height 8
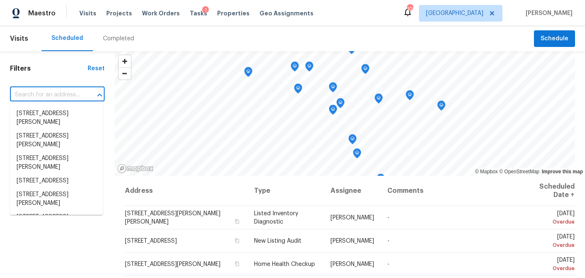
click at [42, 93] on input "text" at bounding box center [45, 94] width 71 height 13
paste input "[STREET_ADDRESS]"
type input "[STREET_ADDRESS]"
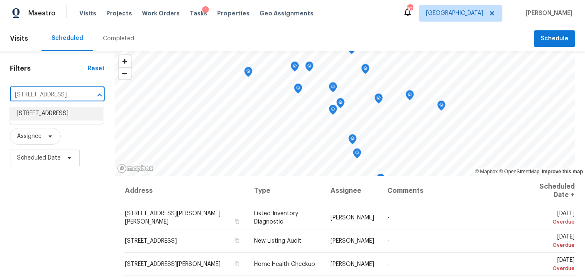
click at [42, 112] on li "[STREET_ADDRESS]" at bounding box center [56, 114] width 93 height 14
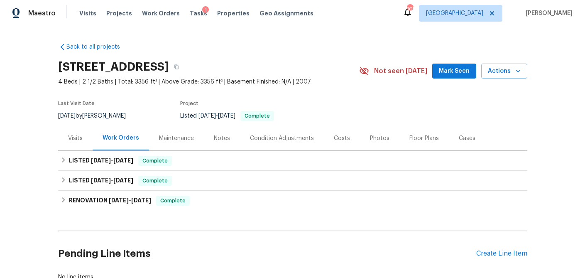
click at [372, 140] on div "Photos" at bounding box center [380, 138] width 20 height 8
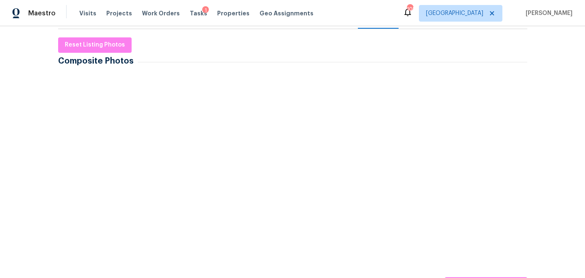
scroll to position [128, 0]
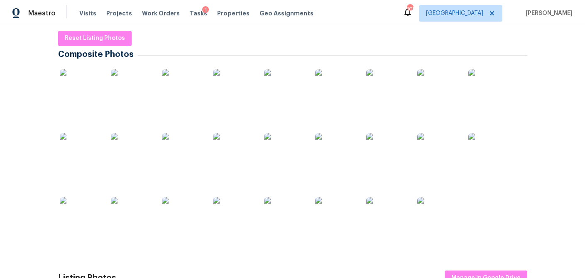
click at [84, 83] on img at bounding box center [81, 90] width 42 height 42
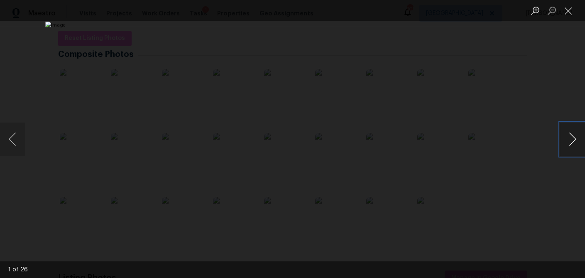
click at [561, 142] on button "Next image" at bounding box center [572, 138] width 25 height 33
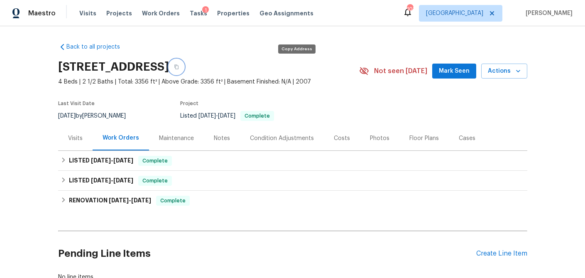
drag, startPoint x: 293, startPoint y: 67, endPoint x: 264, endPoint y: 58, distance: 30.7
click at [179, 67] on icon "button" at bounding box center [176, 66] width 5 height 5
click at [89, 17] on span "Visits" at bounding box center [87, 13] width 17 height 8
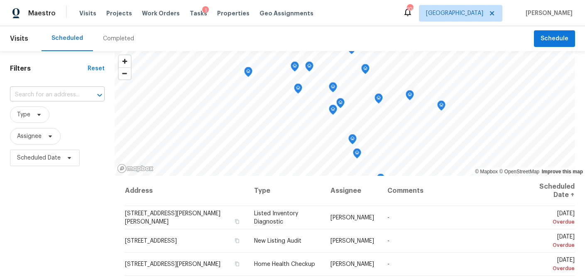
click at [34, 95] on input "text" at bounding box center [45, 94] width 71 height 13
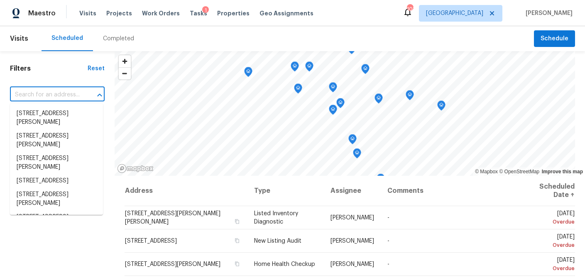
paste input "1476 Rolling View Way, Dacula, GA 30019"
type input "1476 Rolling View Way, Dacula, GA 30019"
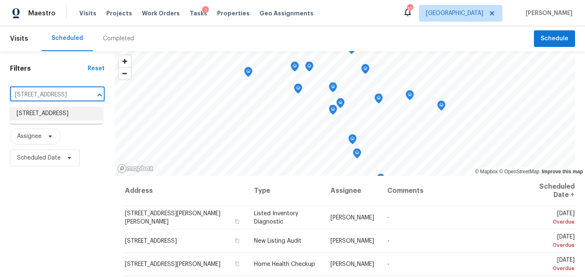
click at [32, 116] on li "1476 Rolling View Way, Dacula, GA 30019" at bounding box center [56, 114] width 93 height 14
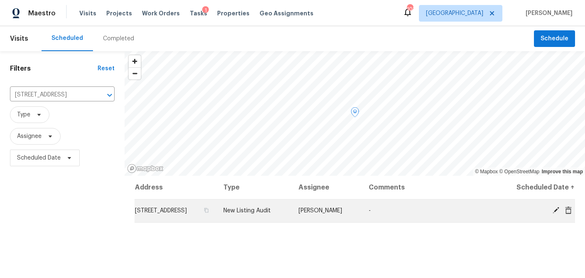
click at [553, 214] on icon at bounding box center [555, 209] width 7 height 7
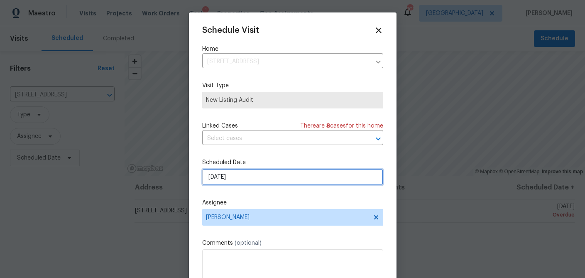
click at [232, 176] on input "[DATE]" at bounding box center [292, 177] width 181 height 17
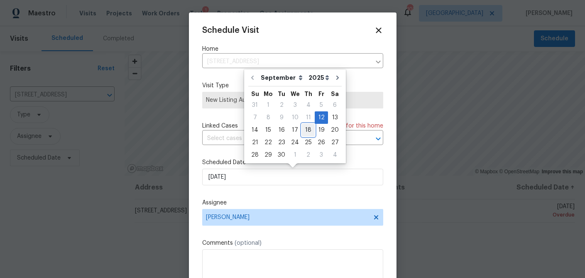
click at [305, 132] on div "18" at bounding box center [308, 130] width 13 height 12
type input "[DATE]"
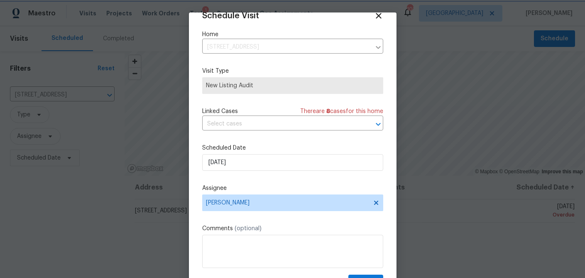
scroll to position [38, 0]
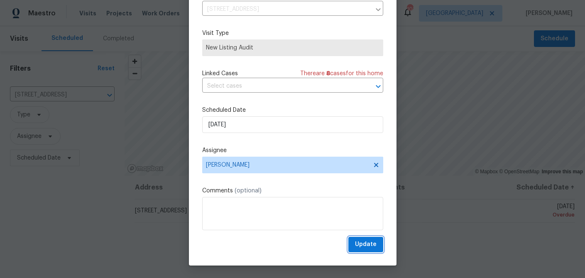
click at [361, 242] on span "Update" at bounding box center [366, 244] width 22 height 10
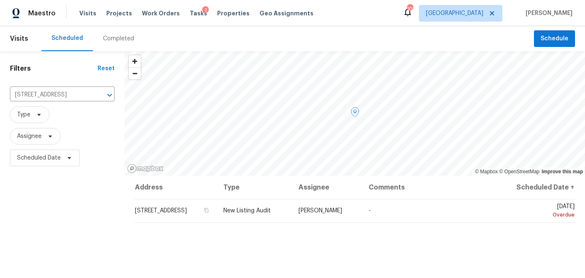
click at [166, 213] on span "1476 Rolling View Way, Dacula, GA 30019" at bounding box center [161, 211] width 52 height 6
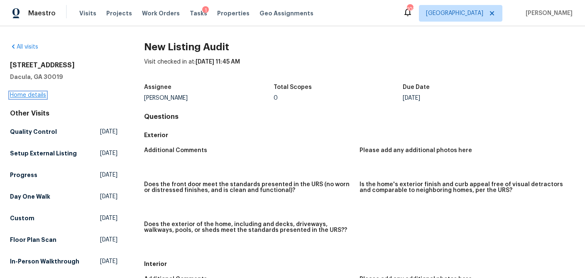
click at [24, 96] on link "Home details" at bounding box center [28, 95] width 36 height 6
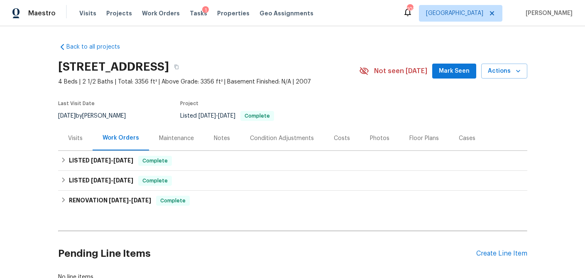
click at [342, 139] on div "Costs" at bounding box center [342, 138] width 16 height 8
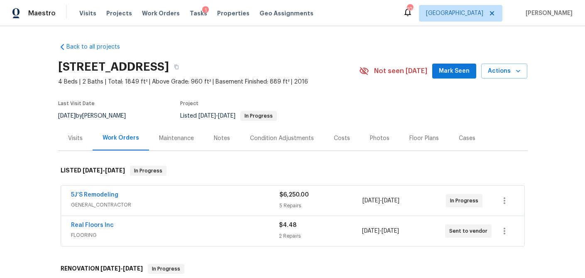
click at [73, 130] on div "Visits" at bounding box center [75, 138] width 34 height 24
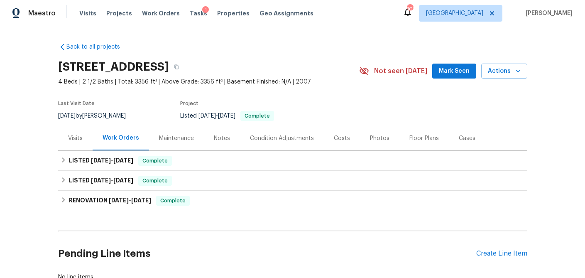
click at [372, 137] on div "Photos" at bounding box center [380, 138] width 20 height 8
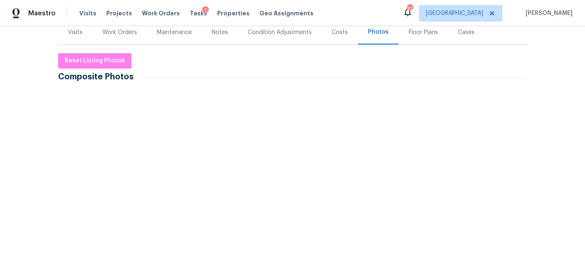
scroll to position [107, 0]
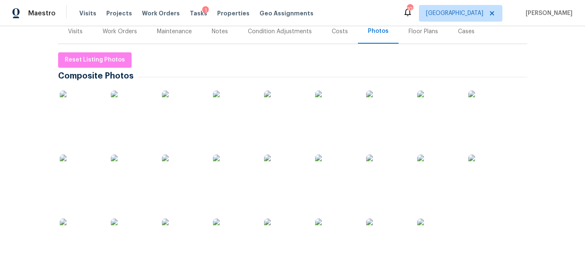
click at [81, 113] on img at bounding box center [81, 112] width 42 height 42
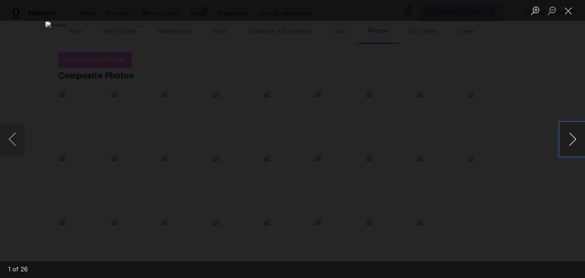
click at [568, 144] on button "Next image" at bounding box center [572, 138] width 25 height 33
click at [568, 13] on button "Close lightbox" at bounding box center [568, 10] width 17 height 15
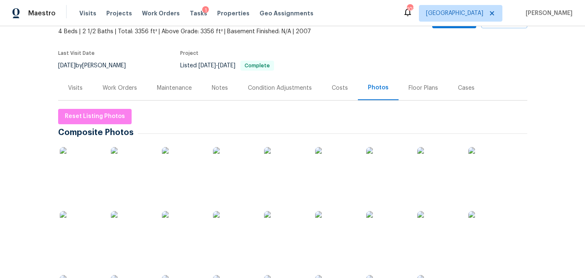
scroll to position [0, 0]
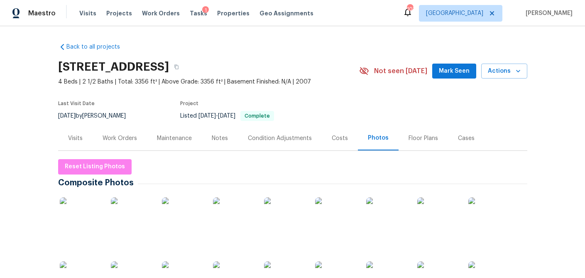
click at [75, 136] on div "Visits" at bounding box center [75, 138] width 15 height 8
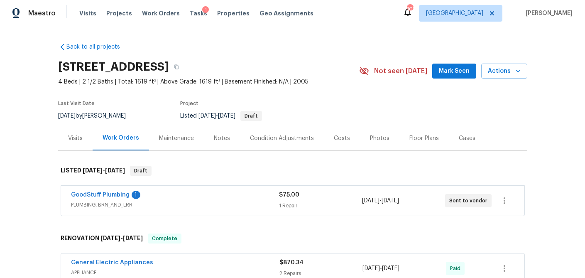
scroll to position [54, 0]
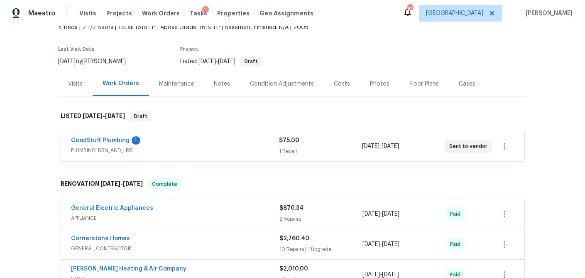
click at [83, 85] on div "Visits" at bounding box center [75, 83] width 34 height 24
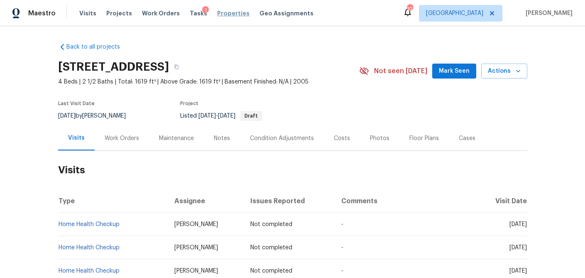
click at [217, 12] on span "Properties" at bounding box center [233, 13] width 32 height 8
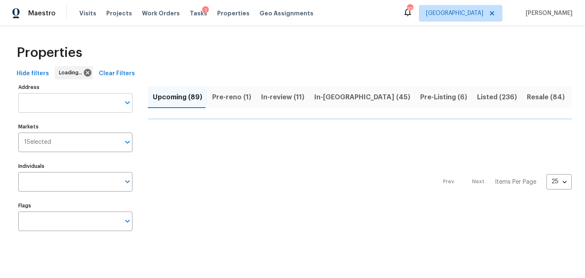
click at [63, 105] on input "Address" at bounding box center [69, 103] width 102 height 20
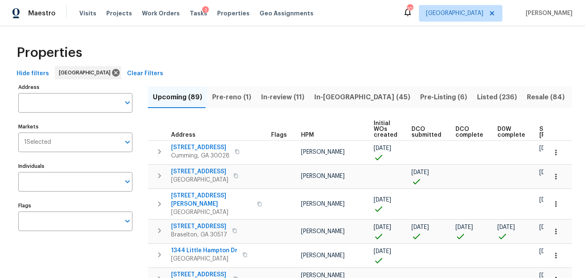
click at [63, 105] on input "Address" at bounding box center [69, 103] width 102 height 20
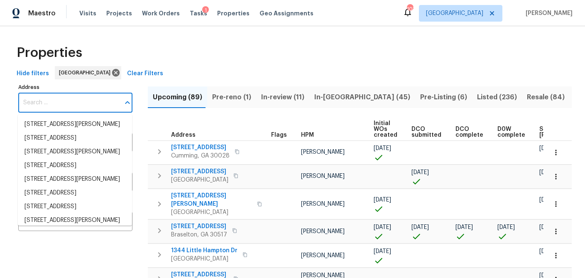
paste input "5055 Hickory Hills Dr Woodstock, GA 30188"
type input "5055 Hickory Hills Dr Woodstock, GA 30188"
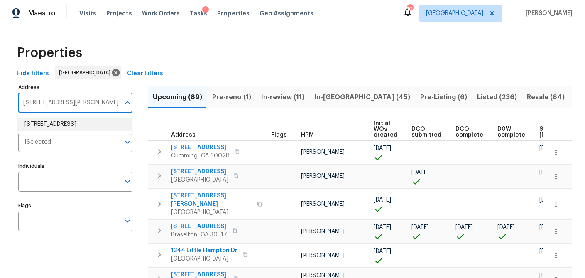
click at [61, 118] on li "5055 Hickory Hills Dr Woodstock GA 30188" at bounding box center [75, 125] width 114 height 14
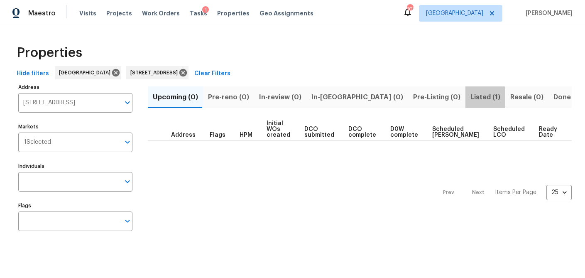
click at [470, 97] on span "Listed (1)" at bounding box center [485, 97] width 30 height 12
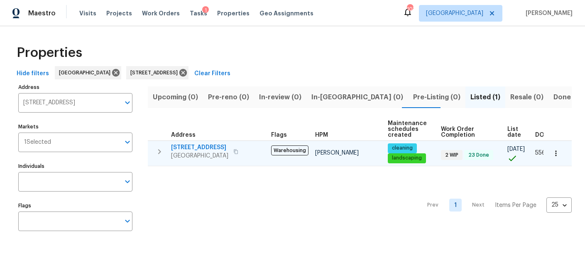
click at [200, 146] on span "5055 Hickory Hills Dr" at bounding box center [199, 147] width 57 height 8
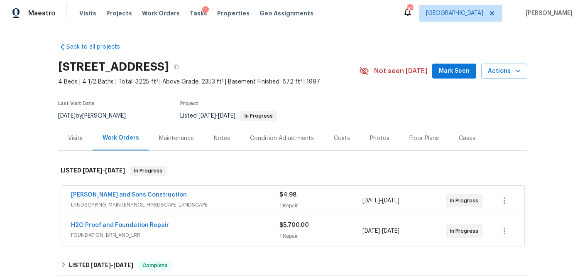
click at [77, 135] on div "Visits" at bounding box center [75, 138] width 15 height 8
